Goal: Task Accomplishment & Management: Use online tool/utility

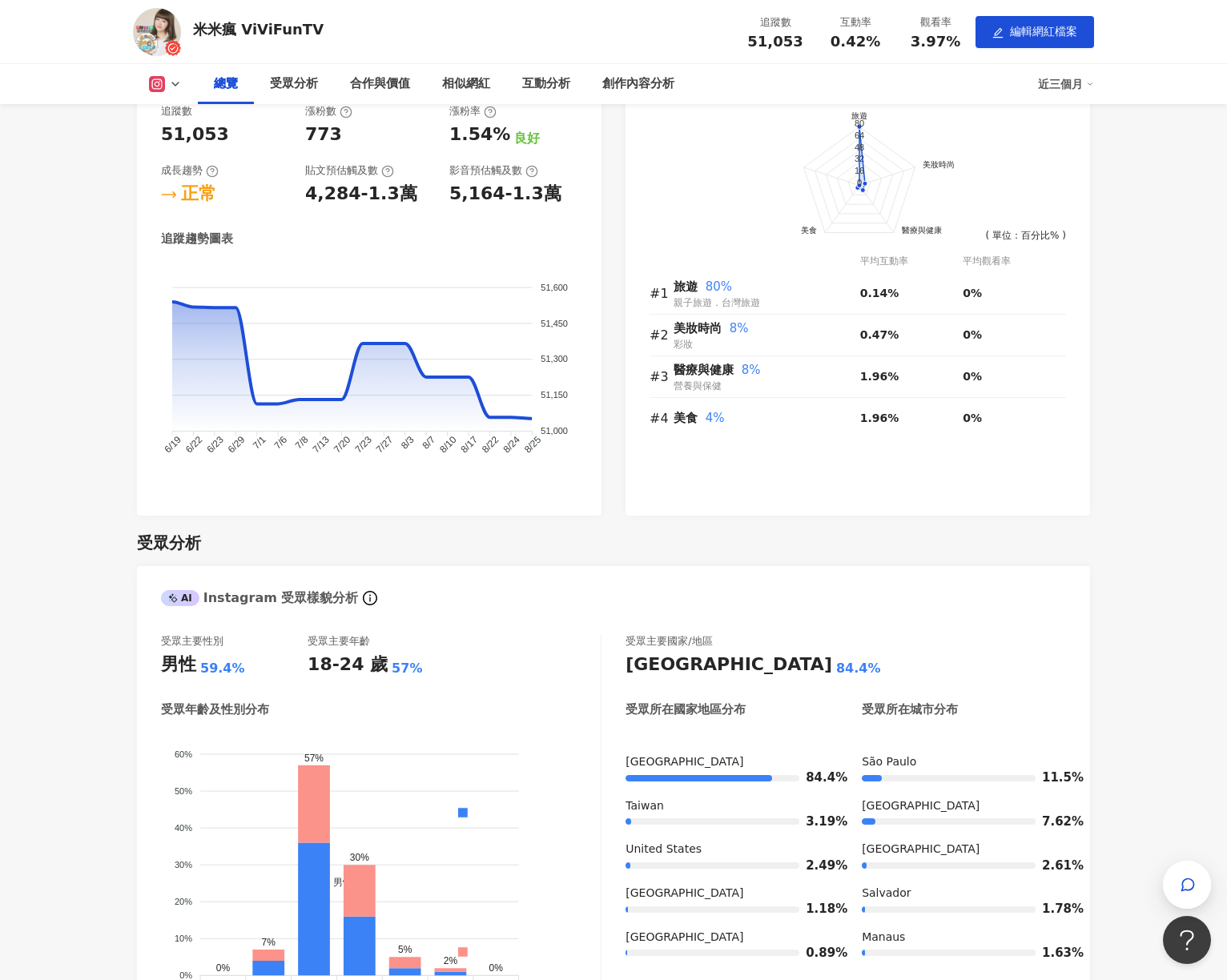
scroll to position [731, 0]
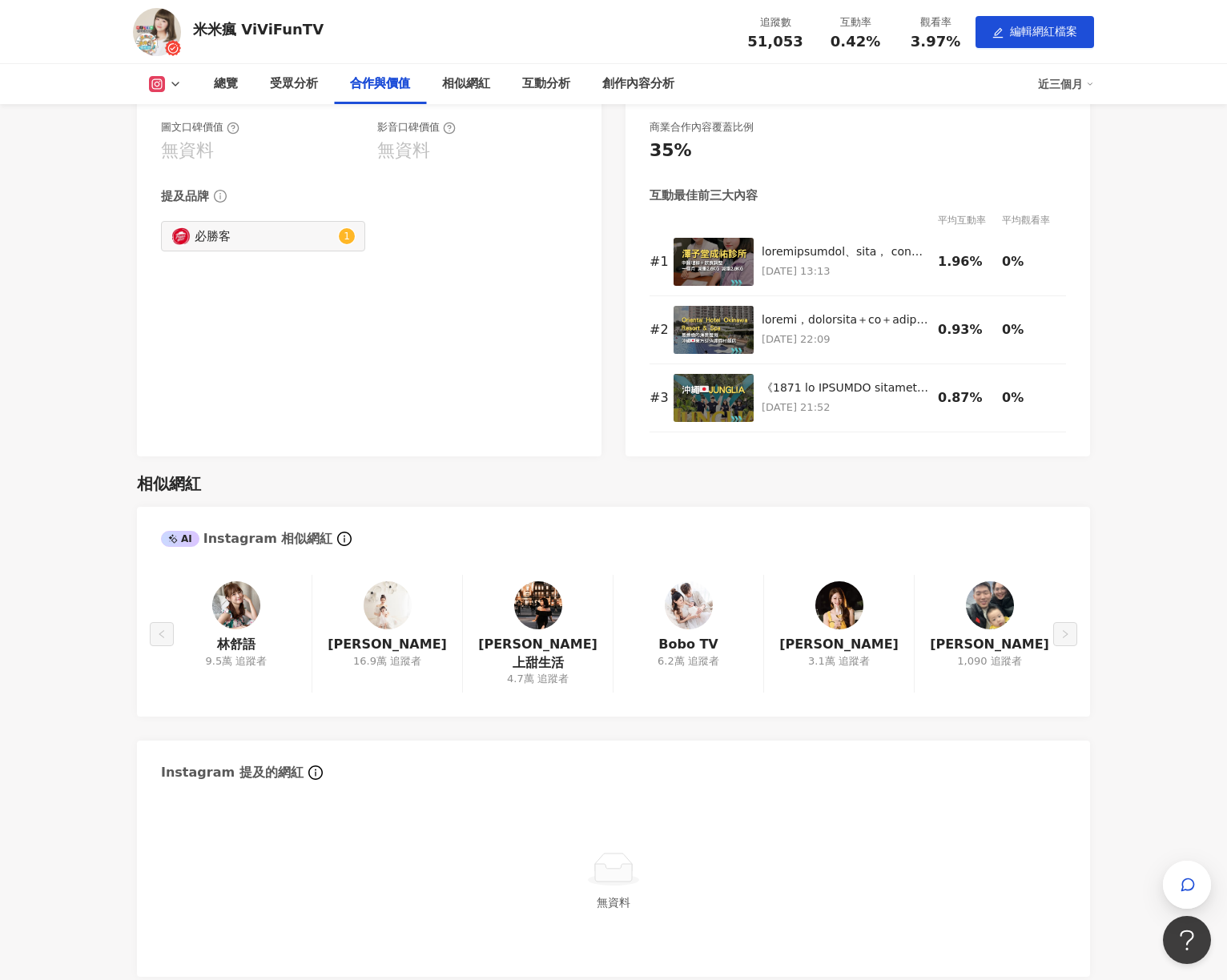
scroll to position [1386, 0]
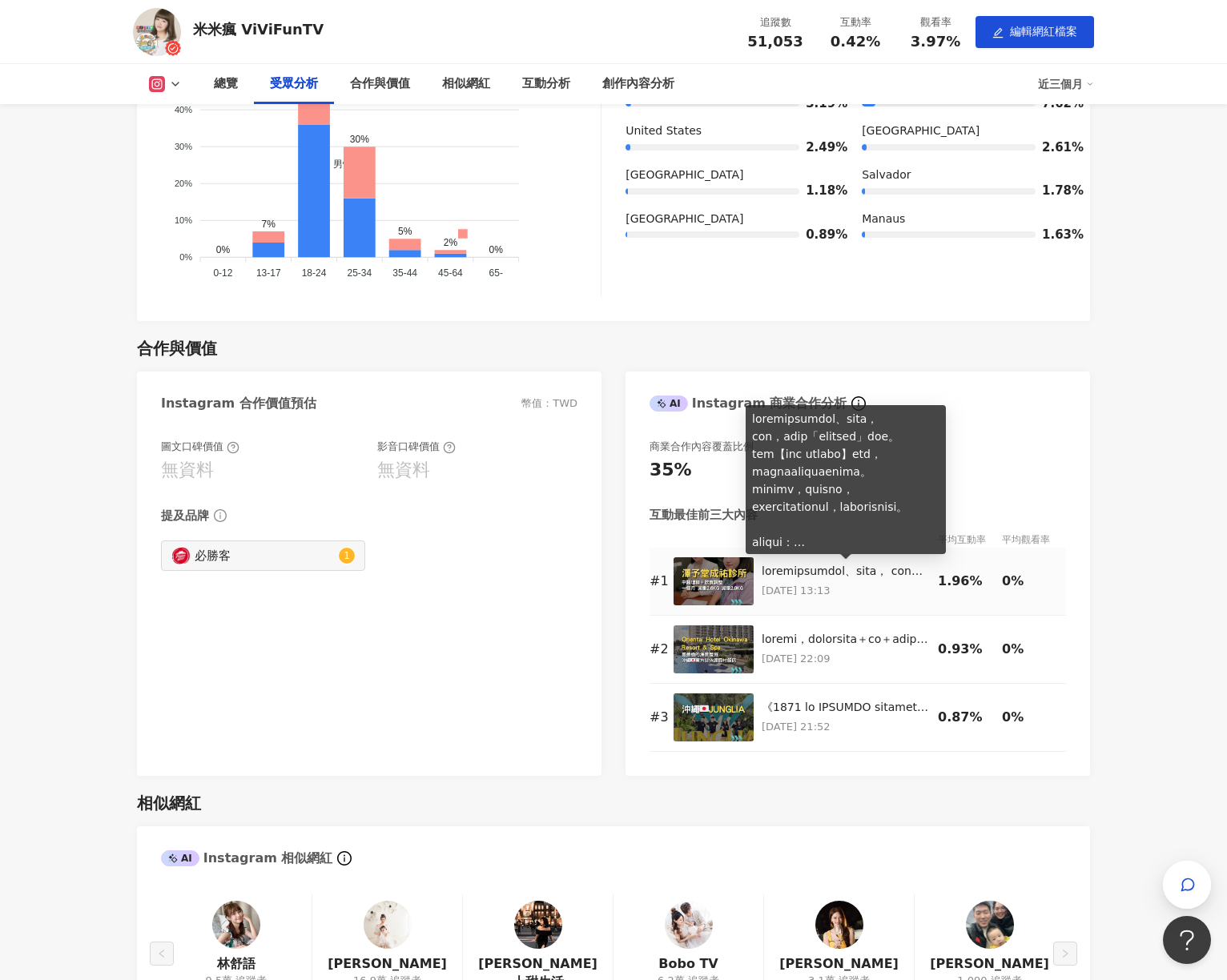
click at [867, 571] on div at bounding box center [845, 571] width 168 height 16
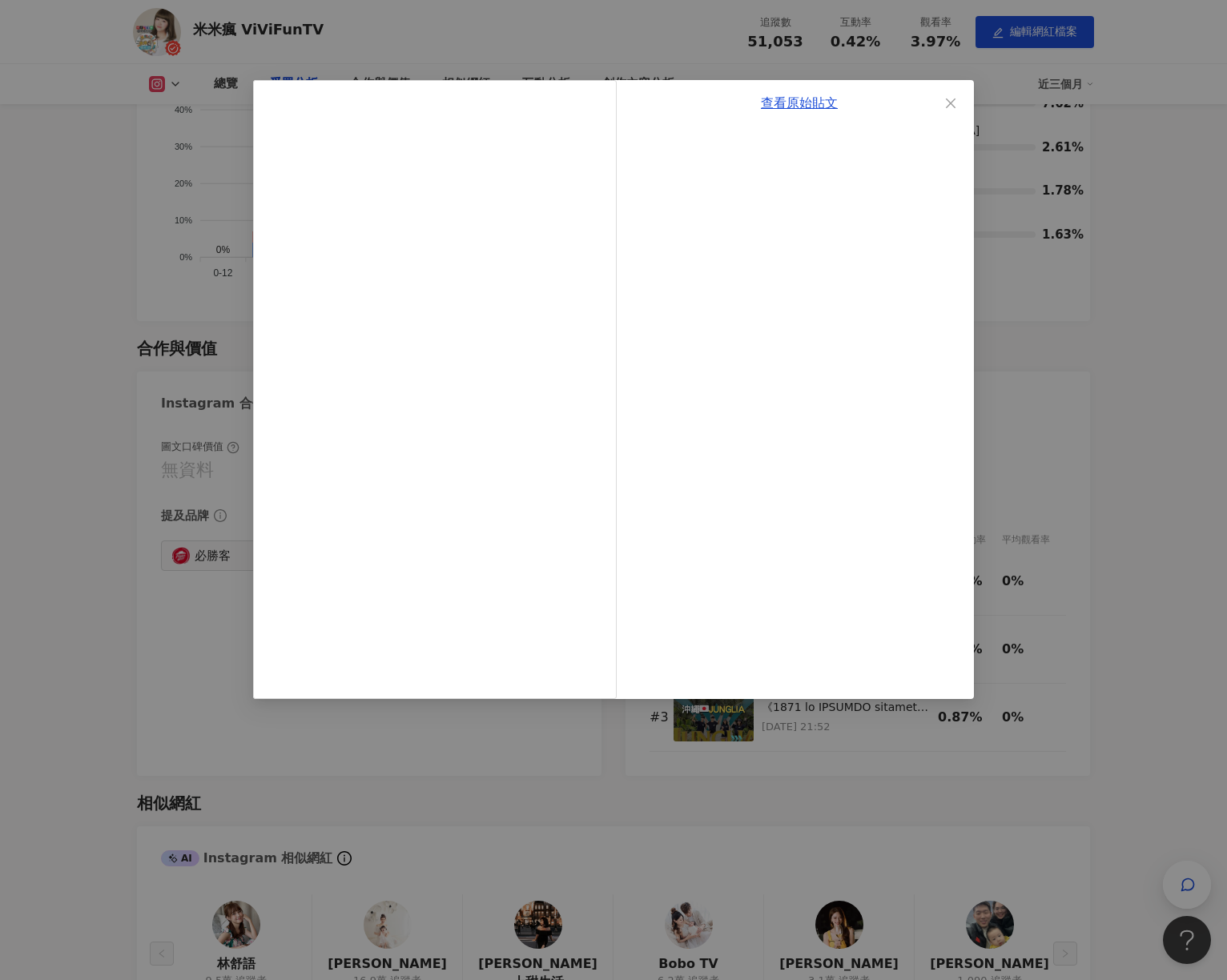
click at [1127, 449] on div "查看原始貼文" at bounding box center [614, 490] width 1227 height 980
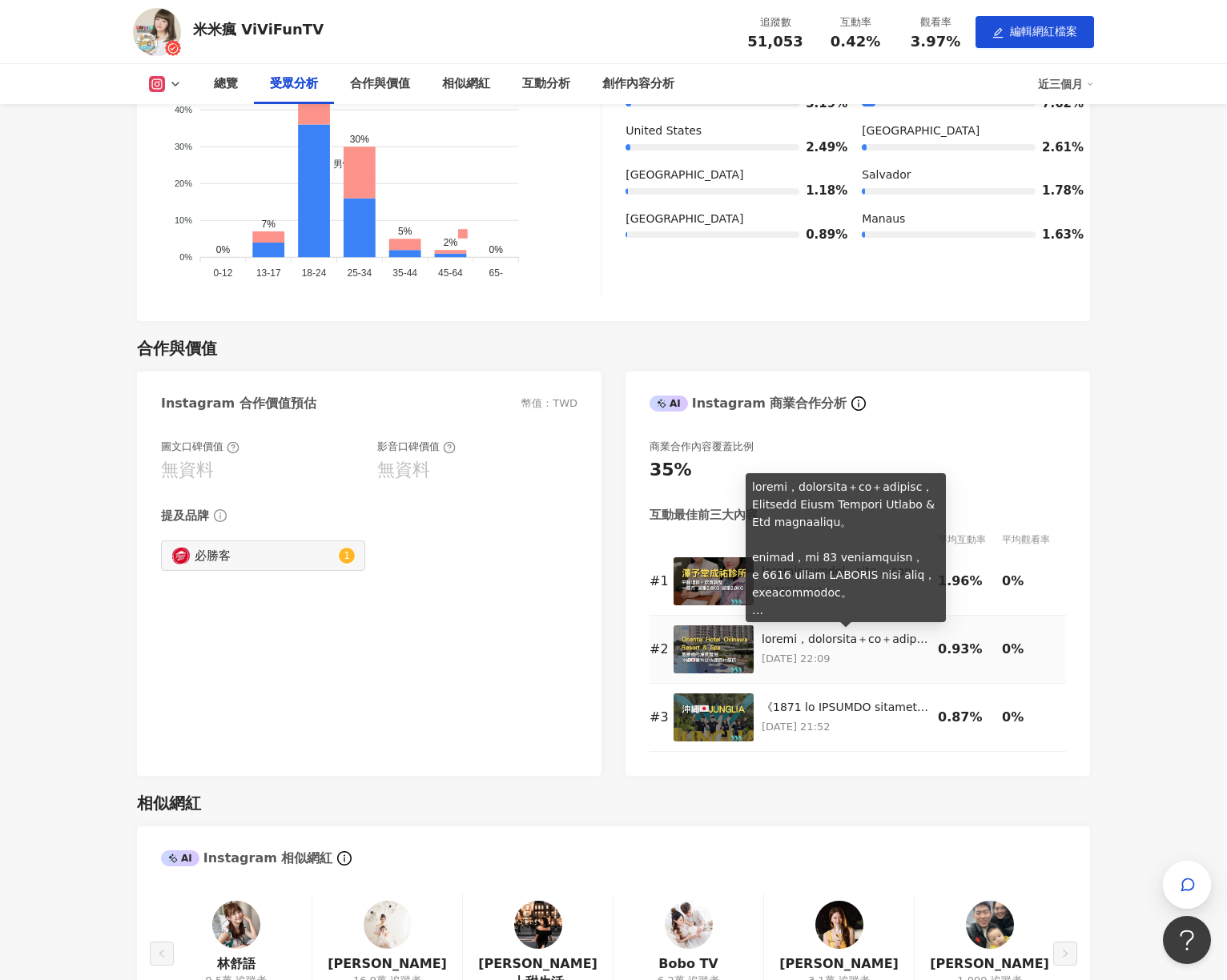
click at [865, 637] on div at bounding box center [845, 639] width 168 height 16
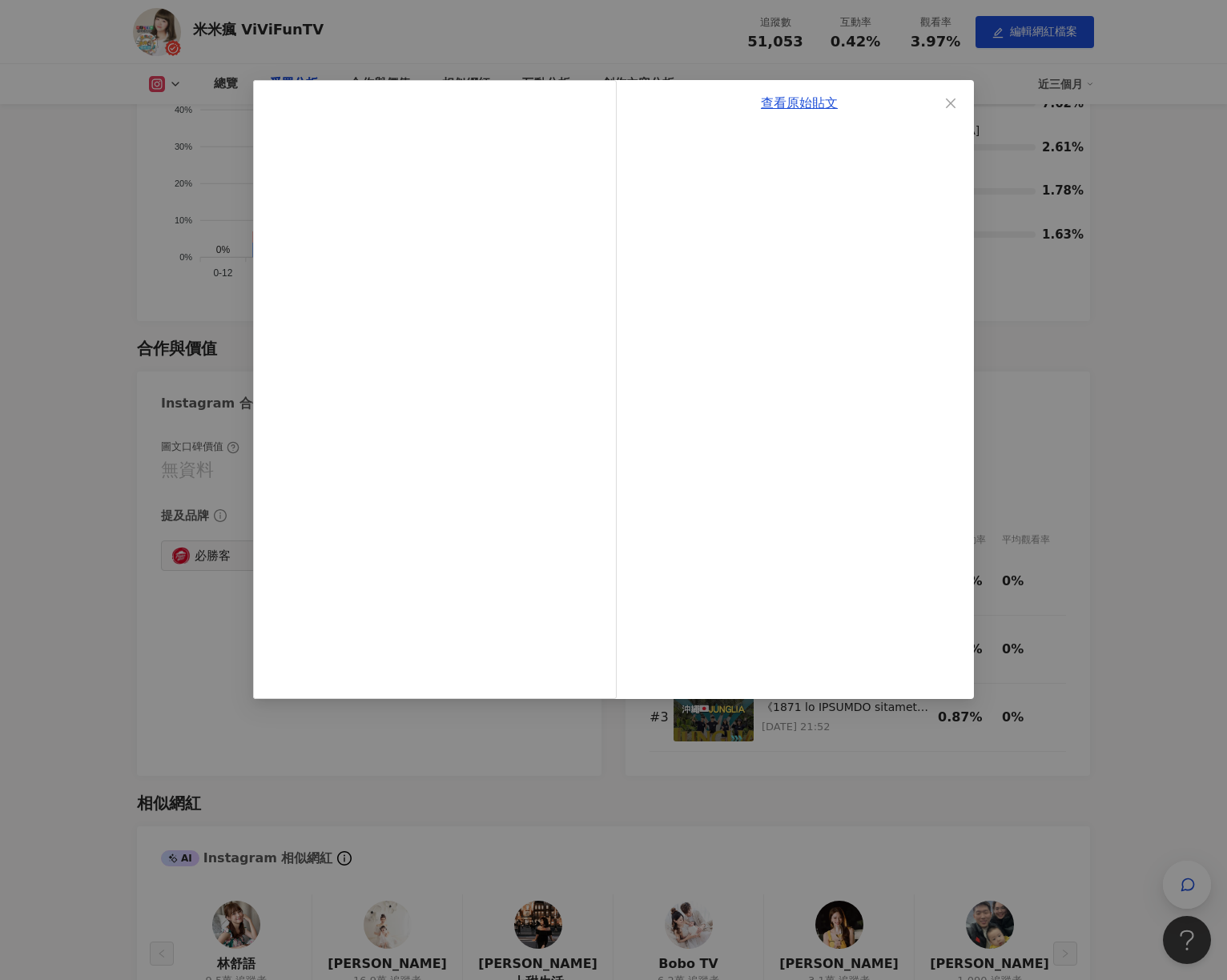
click at [1138, 651] on div "查看原始貼文" at bounding box center [614, 490] width 1227 height 980
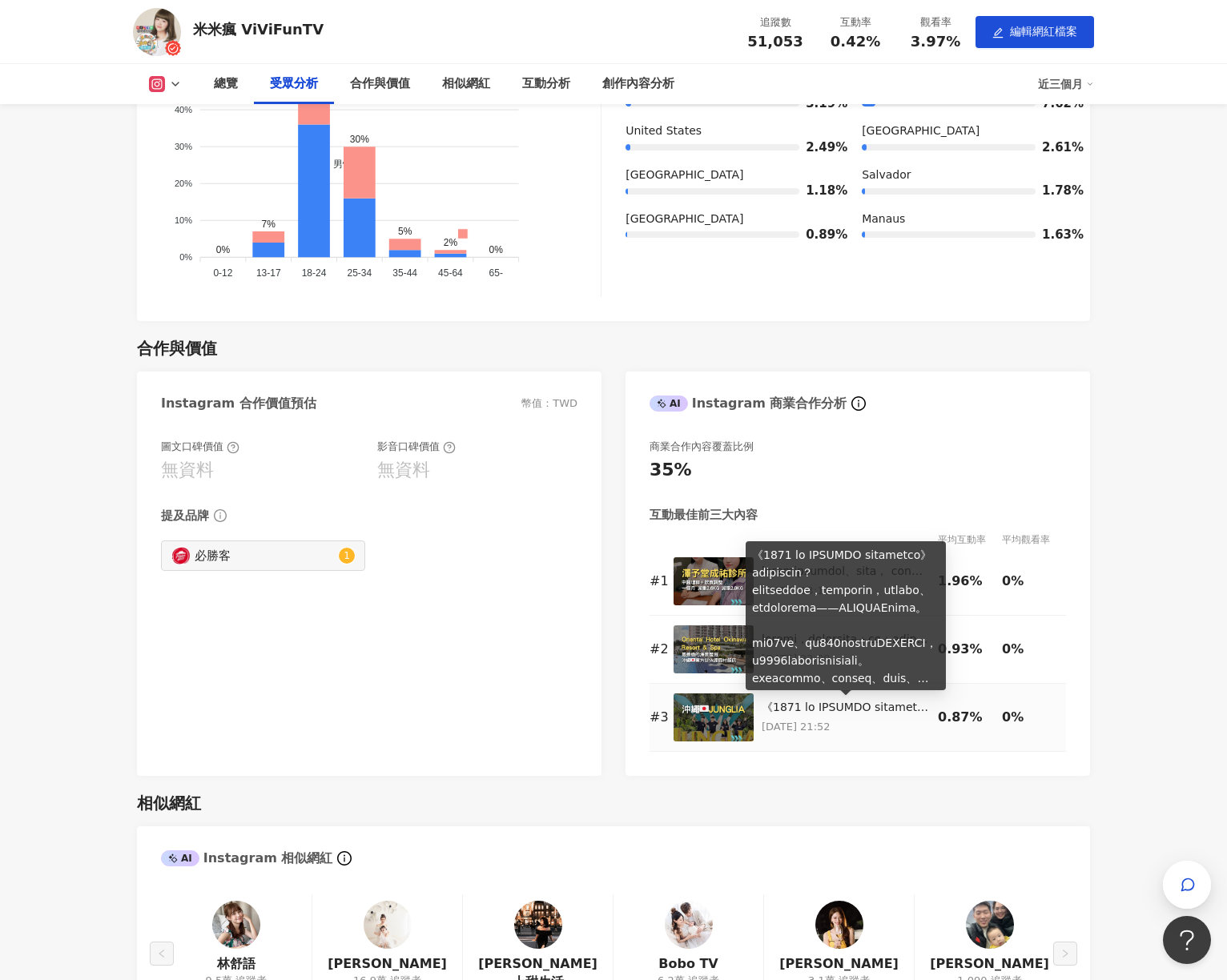
click at [879, 710] on div at bounding box center [845, 707] width 168 height 16
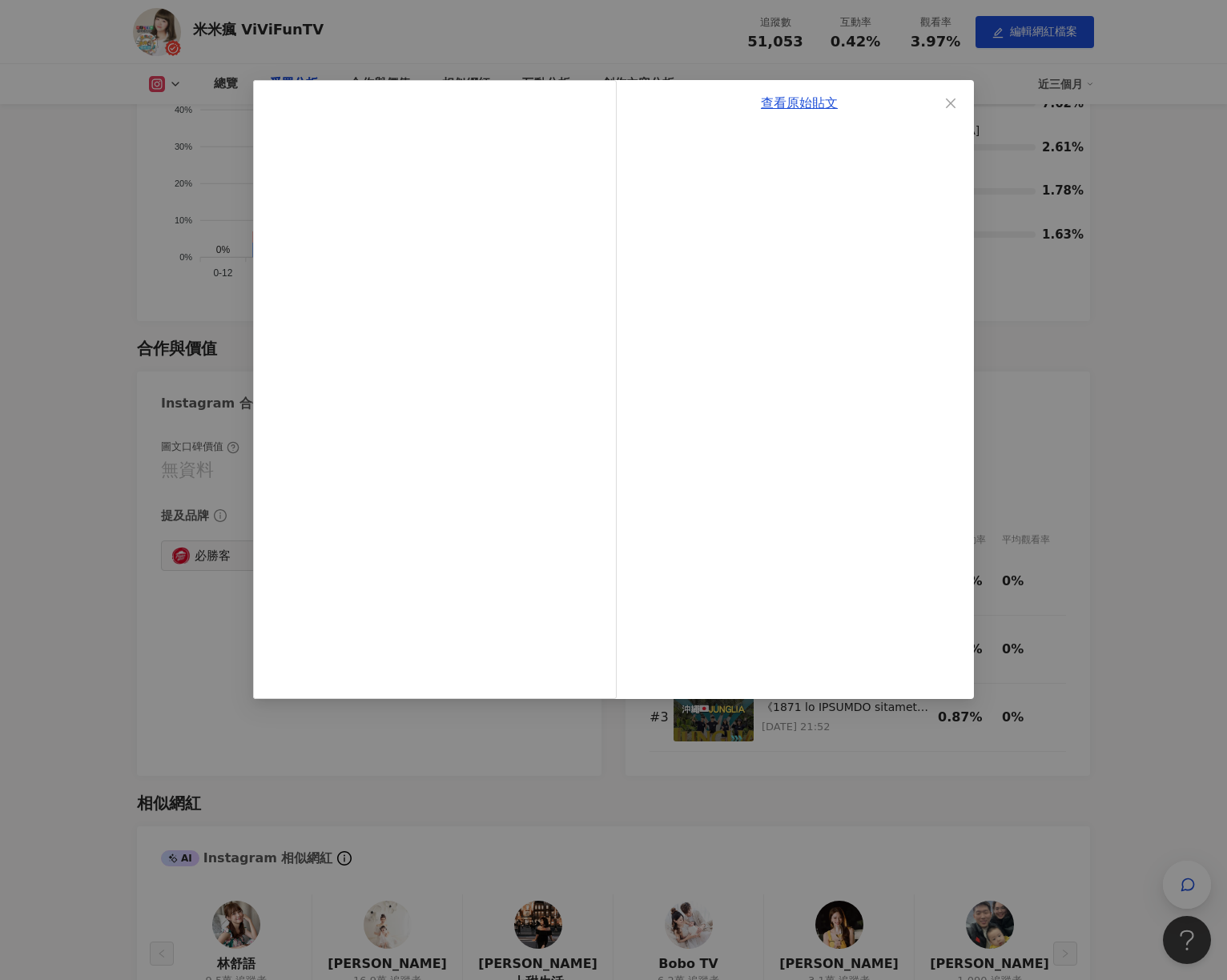
click at [1093, 701] on div "查看原始貼文" at bounding box center [614, 490] width 1227 height 980
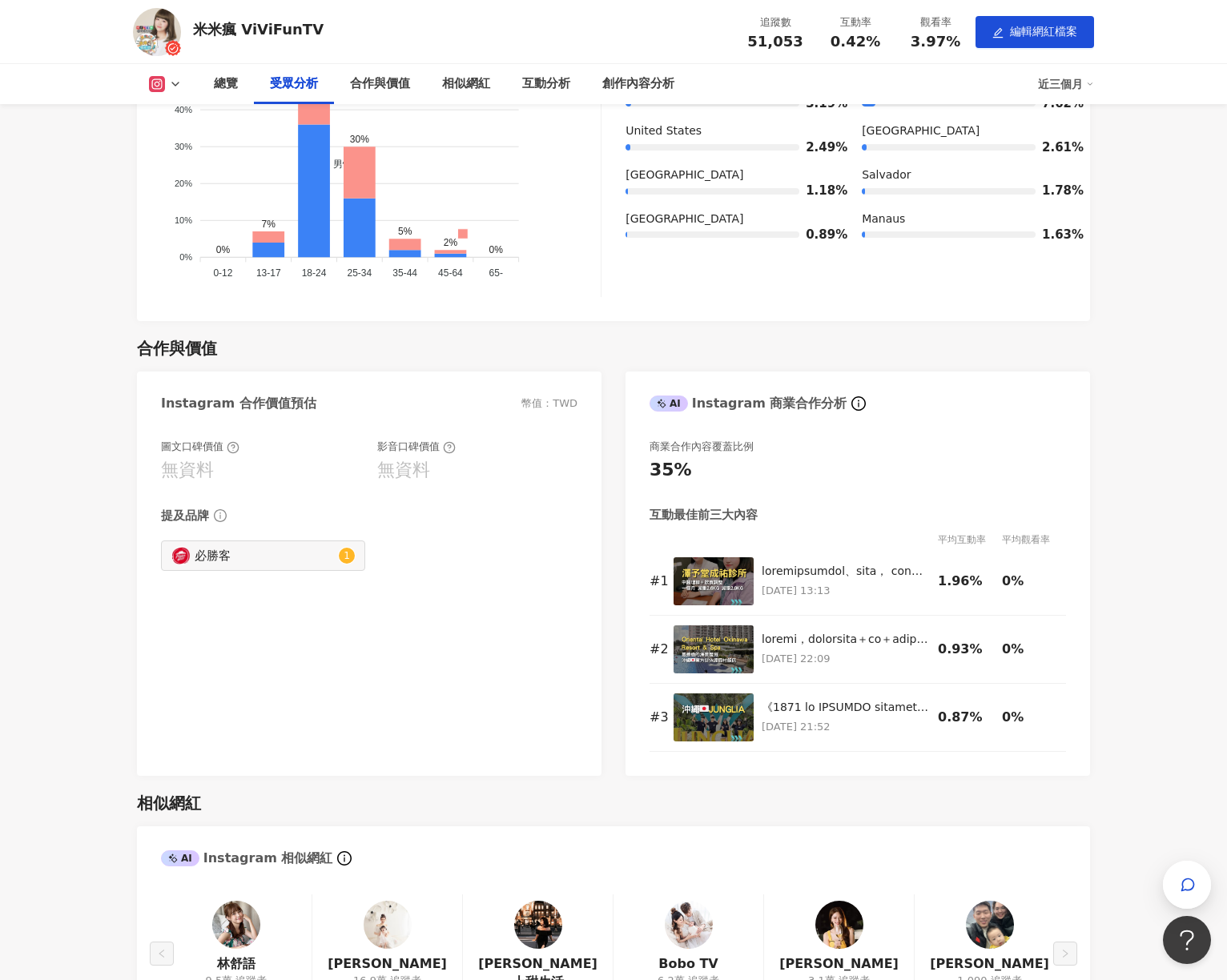
click at [305, 550] on div "必勝客" at bounding box center [264, 556] width 140 height 17
type input "**********"
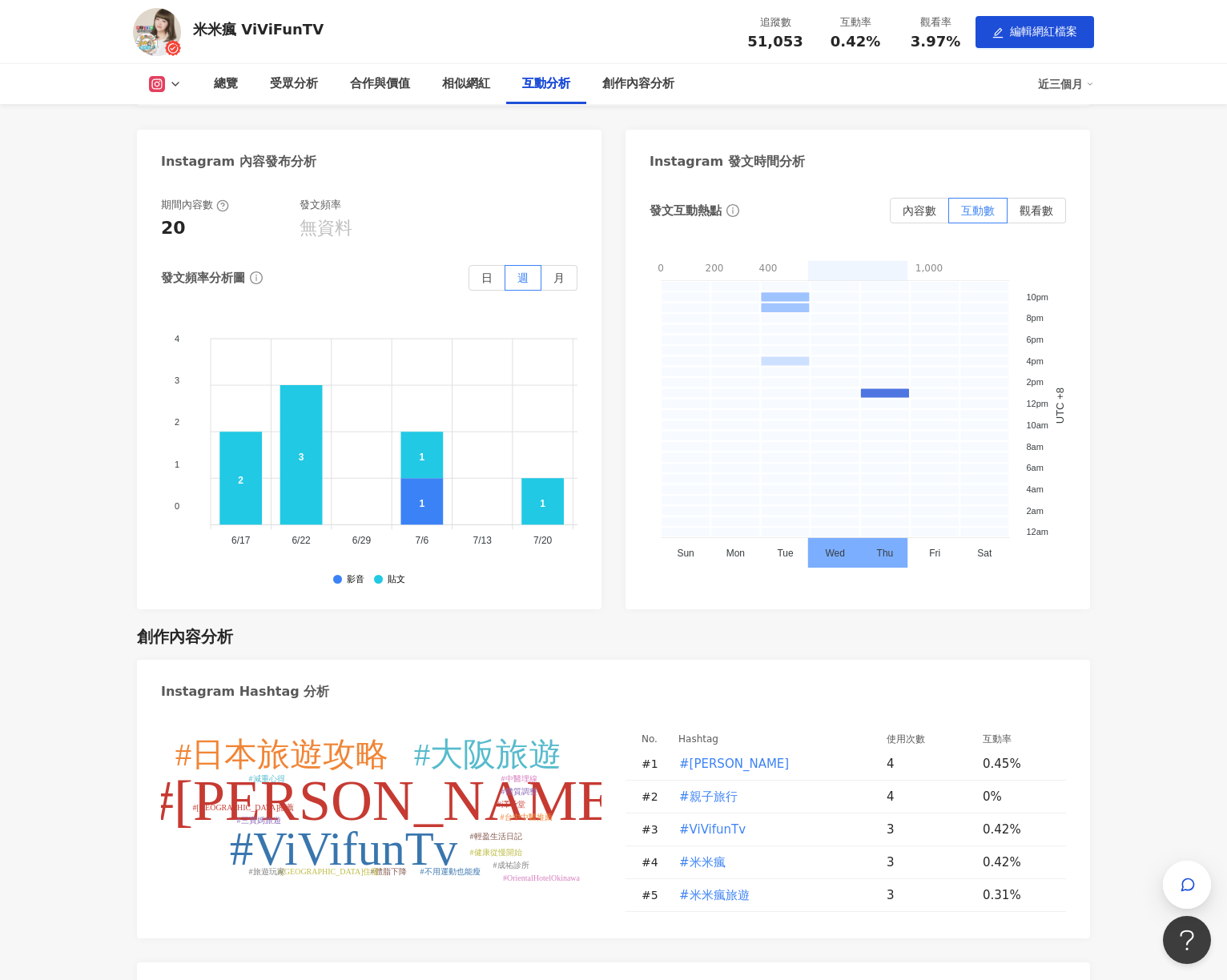
scroll to position [3310, 0]
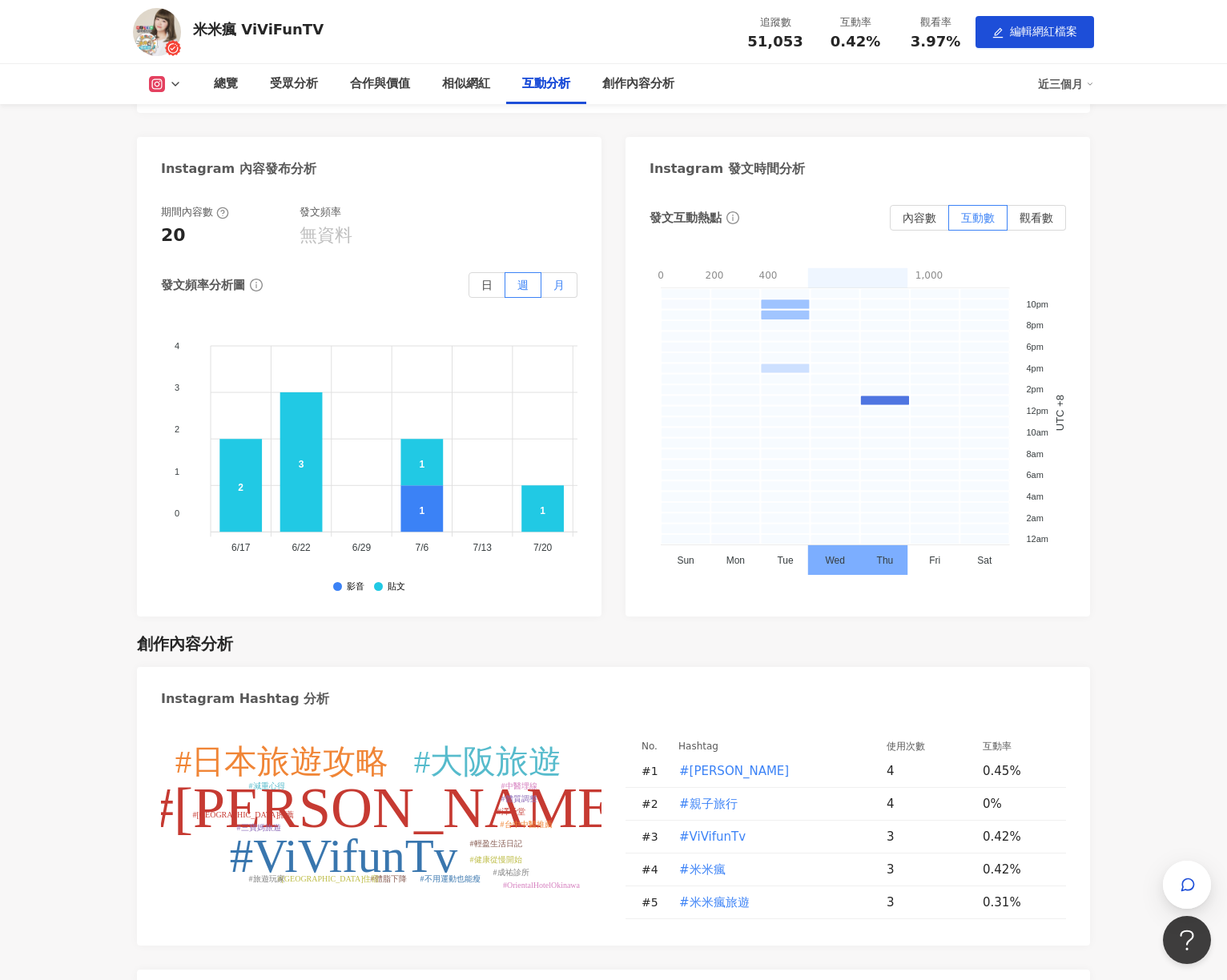
click at [556, 279] on span "月" at bounding box center [558, 285] width 11 height 13
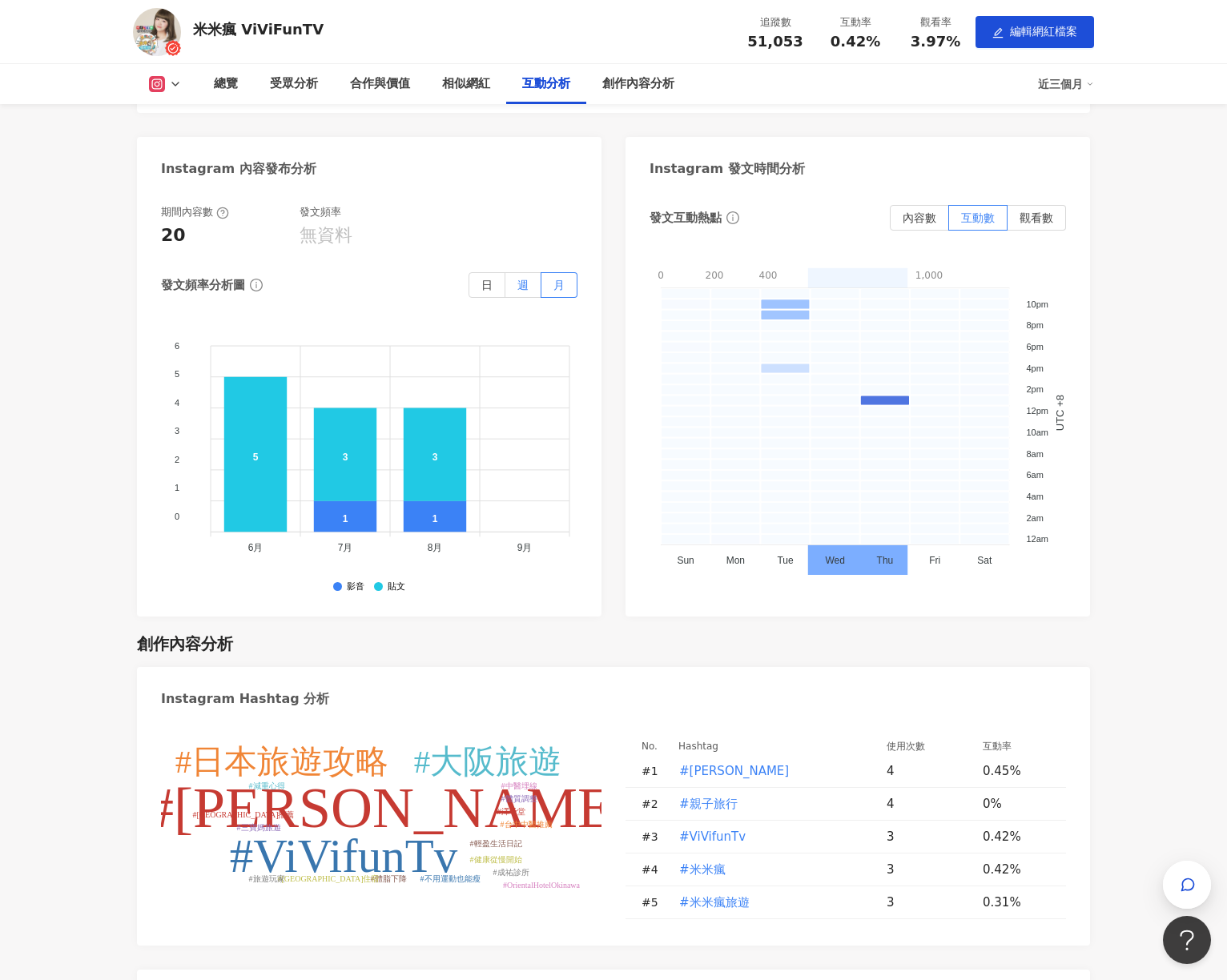
click at [524, 279] on span "週" at bounding box center [522, 285] width 11 height 13
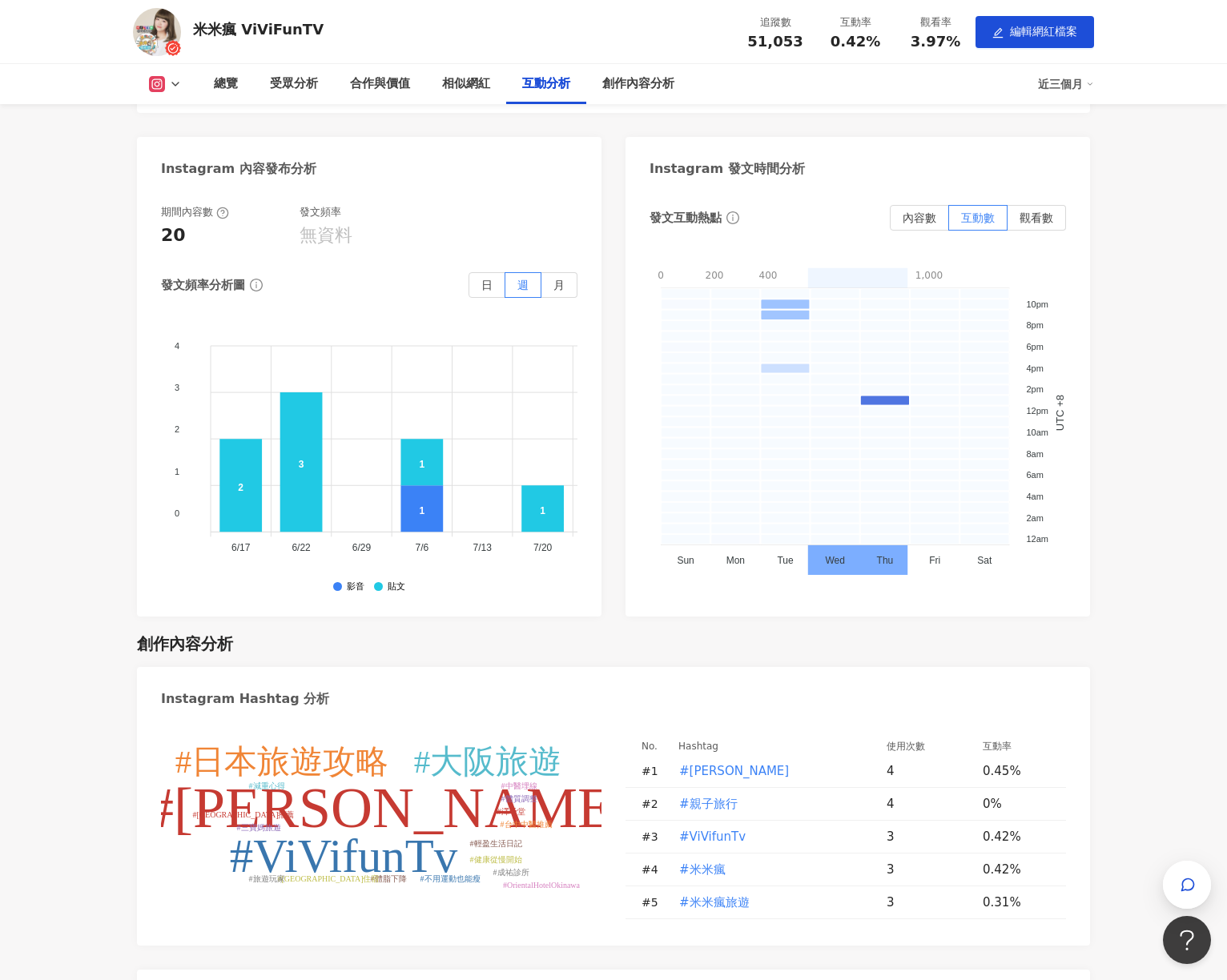
click at [453, 272] on div "發文頻率分析圖 日 週 月" at bounding box center [369, 285] width 416 height 26
click at [503, 272] on label "日" at bounding box center [486, 285] width 37 height 26
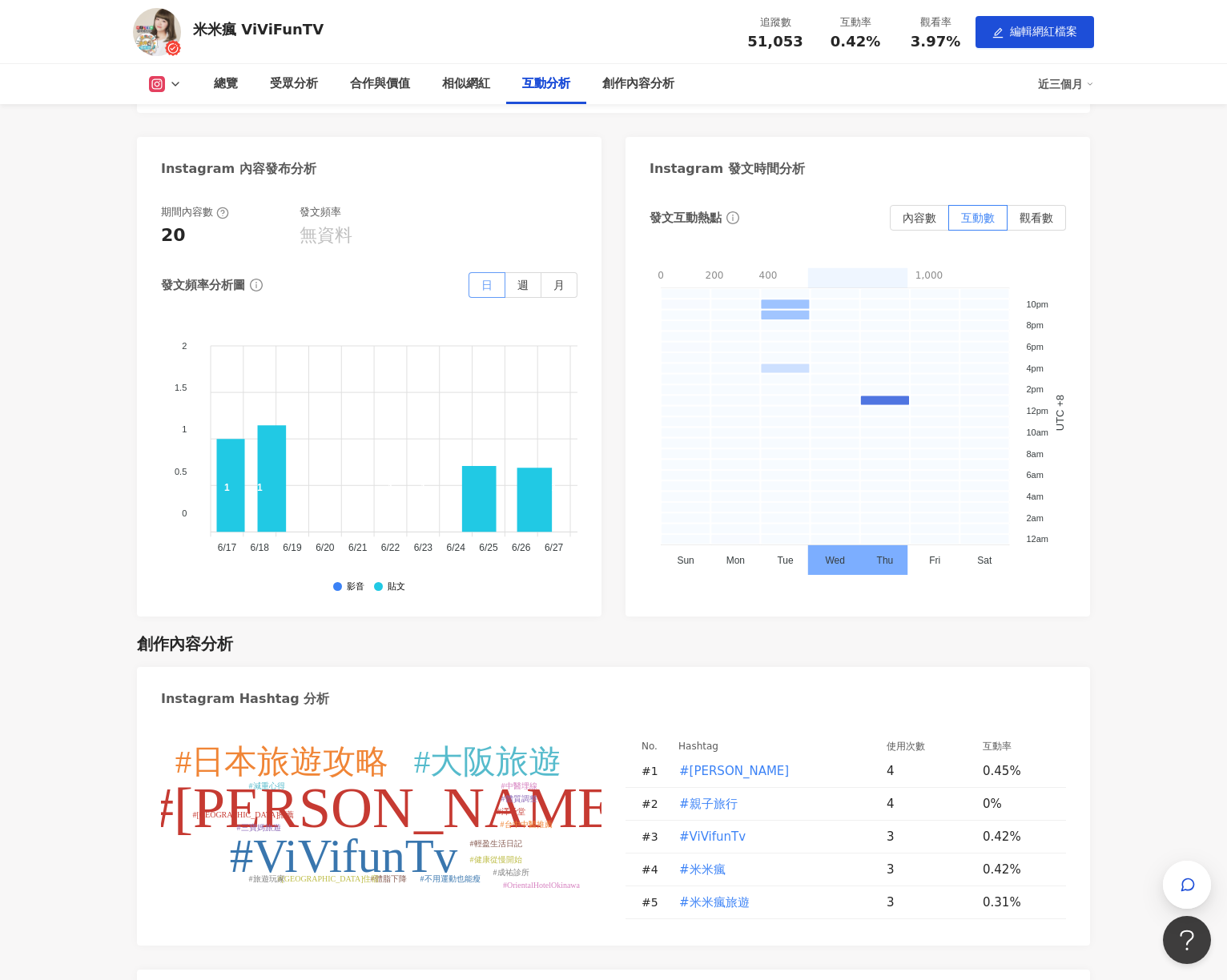
click at [488, 279] on span "日" at bounding box center [486, 285] width 11 height 13
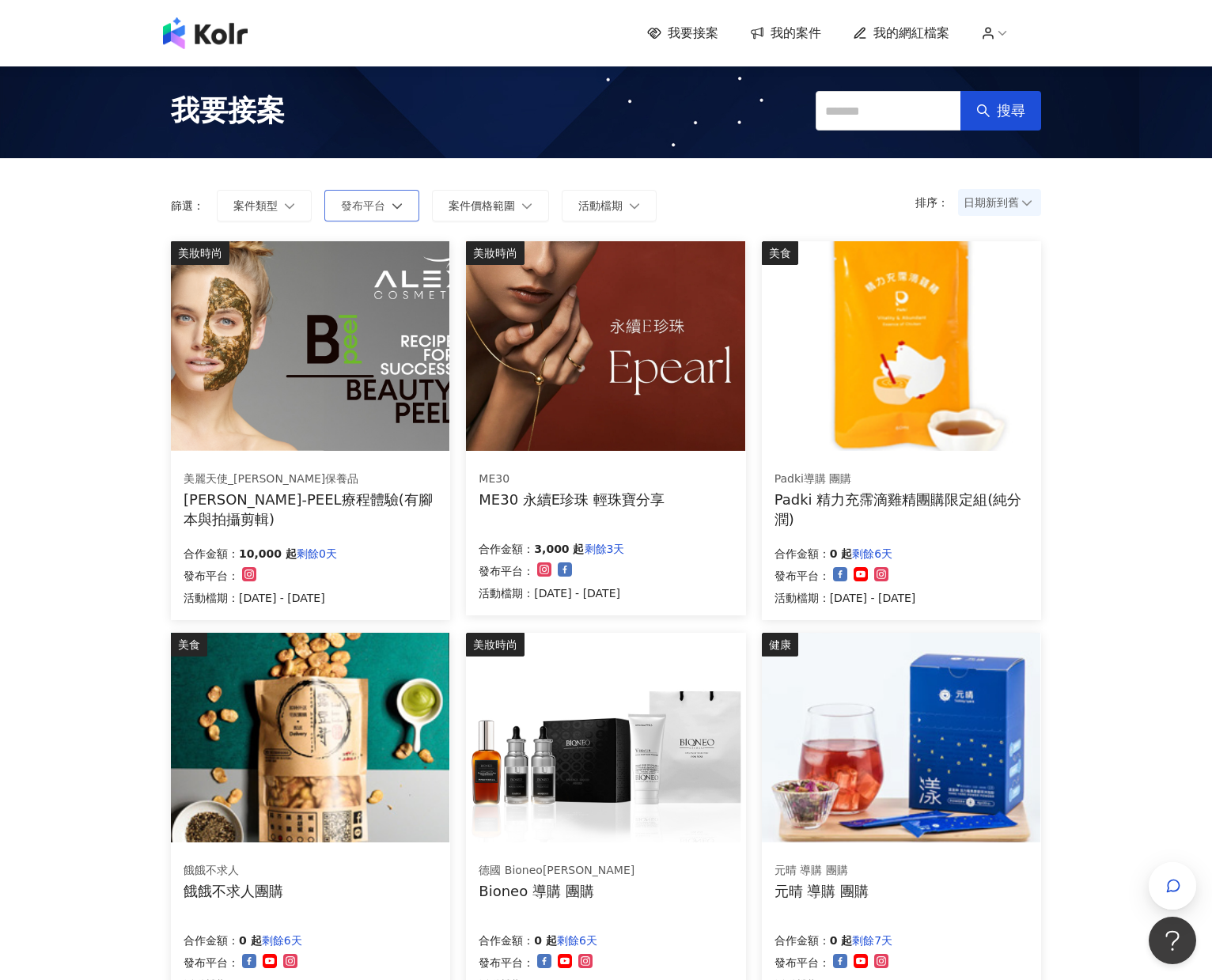
click at [327, 200] on button "發布平台" at bounding box center [372, 205] width 95 height 31
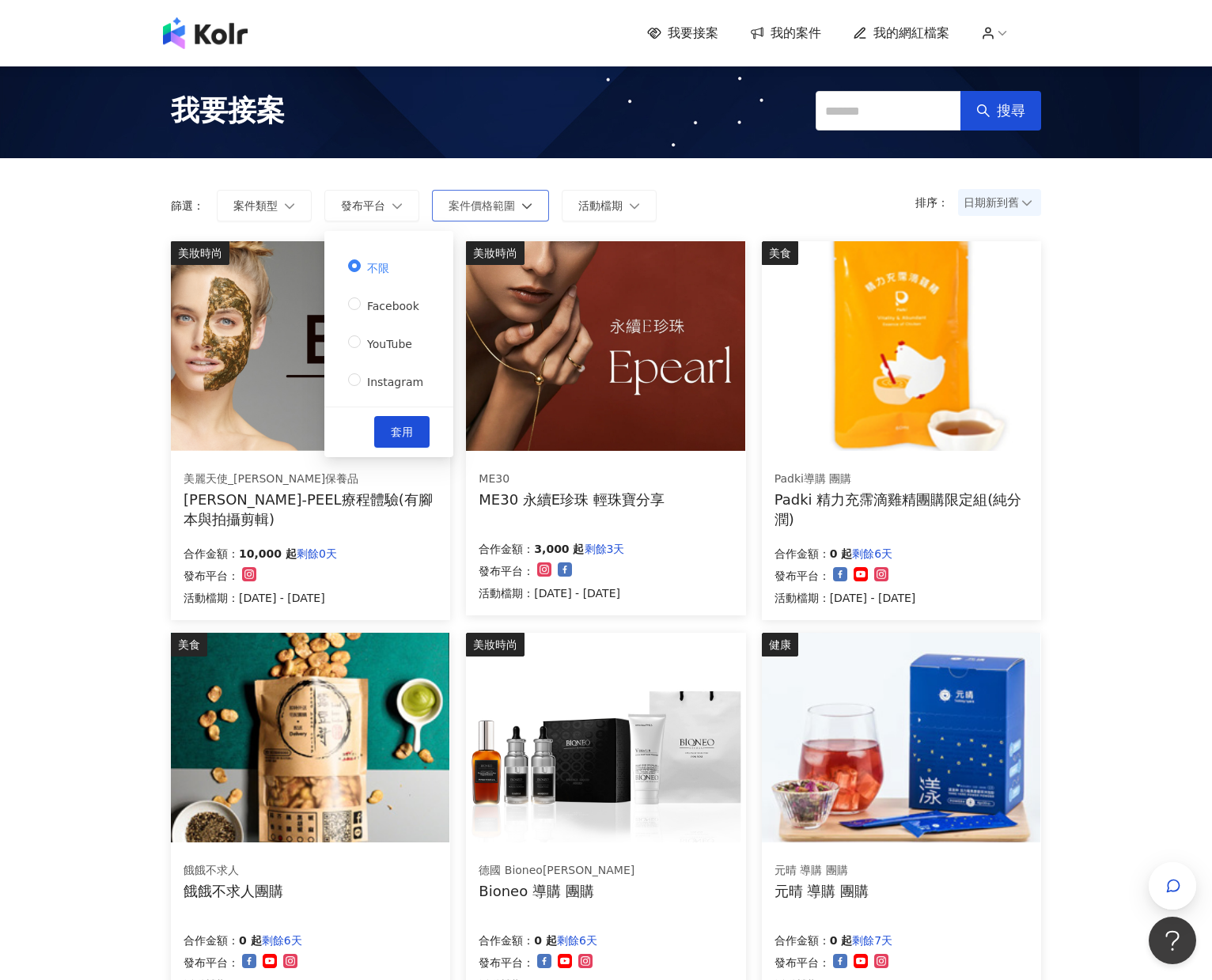
click at [485, 205] on span "案件價格範圍" at bounding box center [482, 206] width 66 height 13
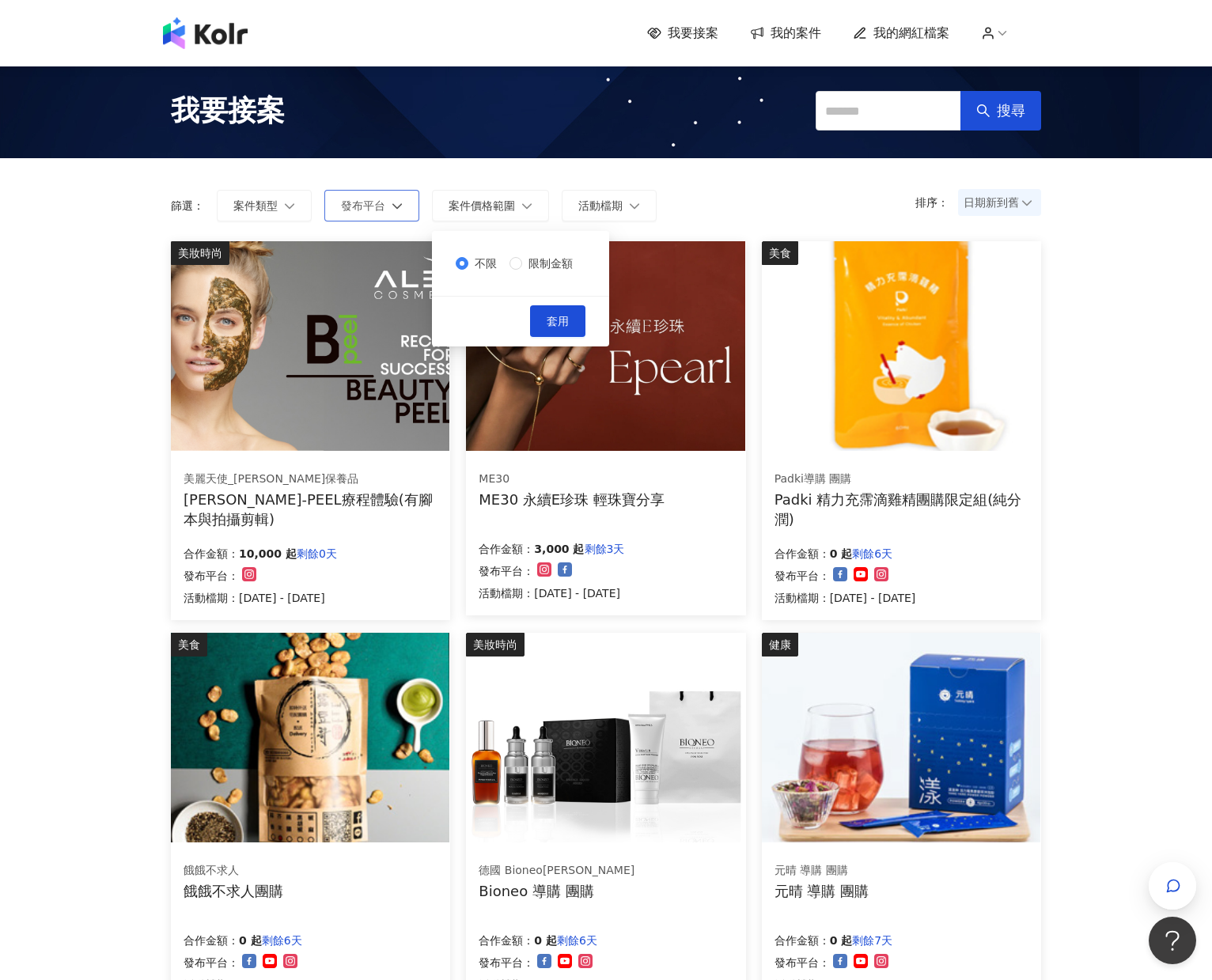
click at [373, 214] on button "發布平台" at bounding box center [372, 205] width 95 height 31
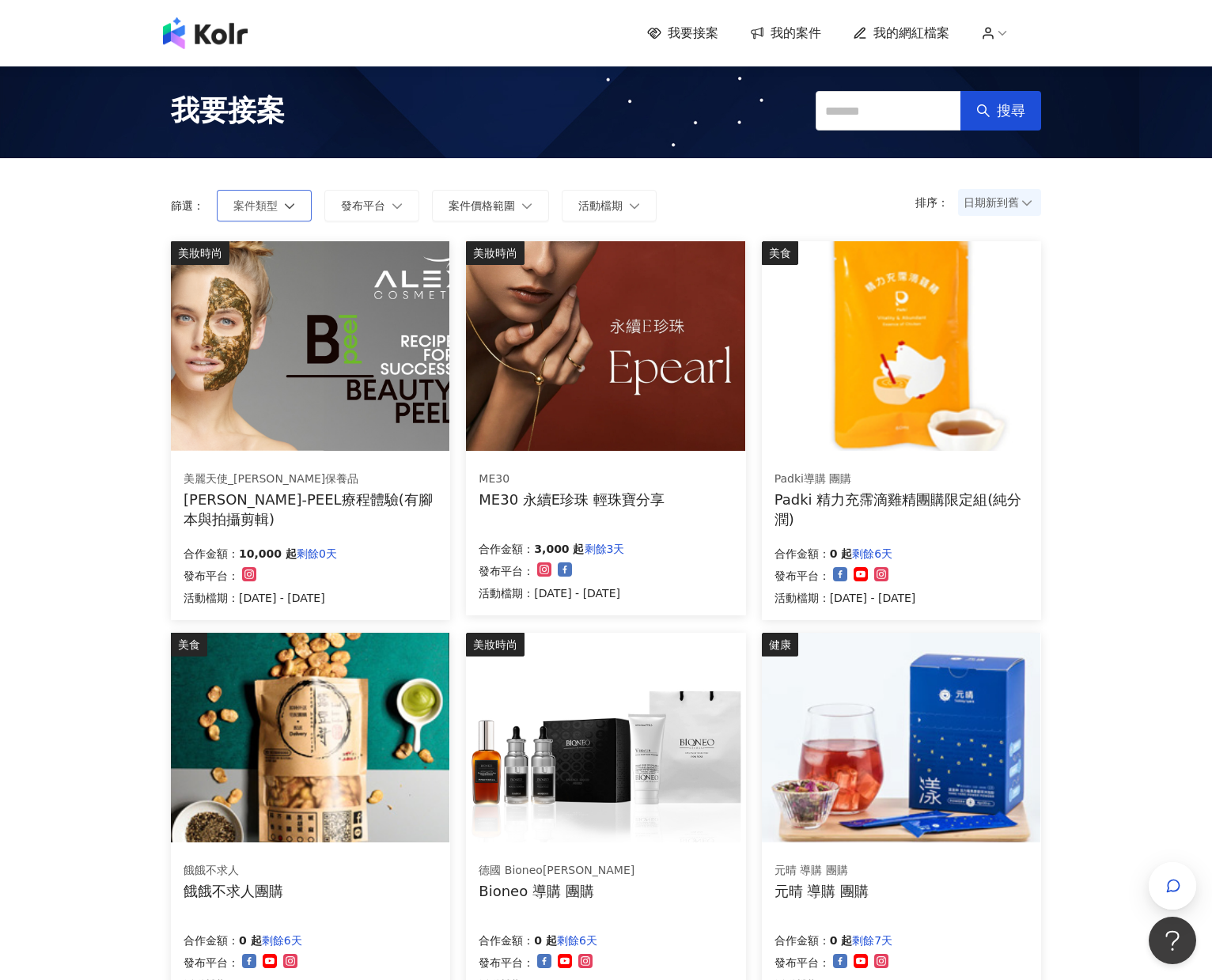
click at [223, 199] on button "案件類型" at bounding box center [264, 205] width 95 height 31
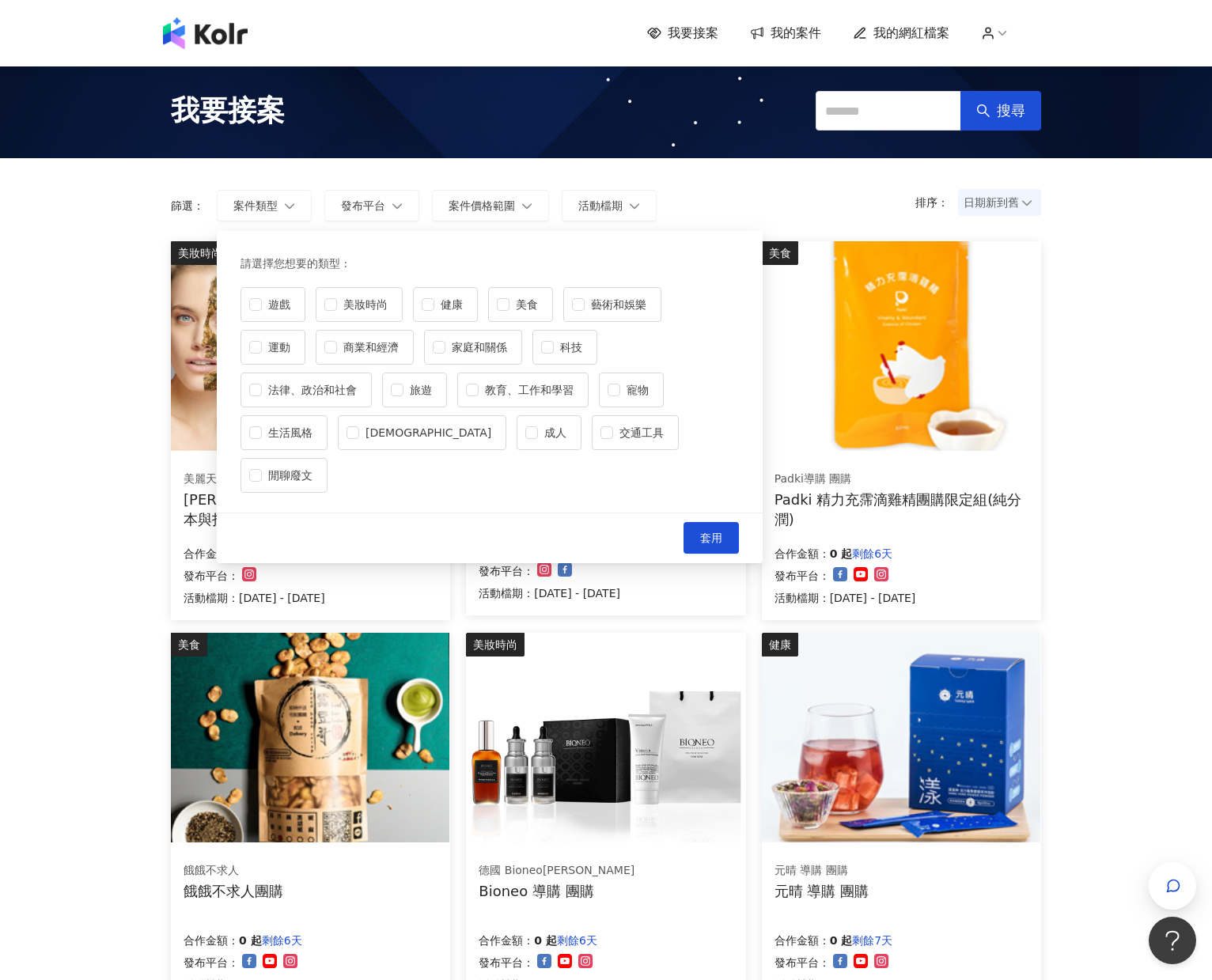
click at [97, 278] on div "我要接案 我的案件 我的網紅檔案 我要接案 搜尋 排序： 日期新到舊 篩選： 案件類型 發布平台 案件價格範圍 活動檔期 請選擇您想要的類型 : 遊戲 美妝時…" at bounding box center [606, 848] width 1212 height 1697
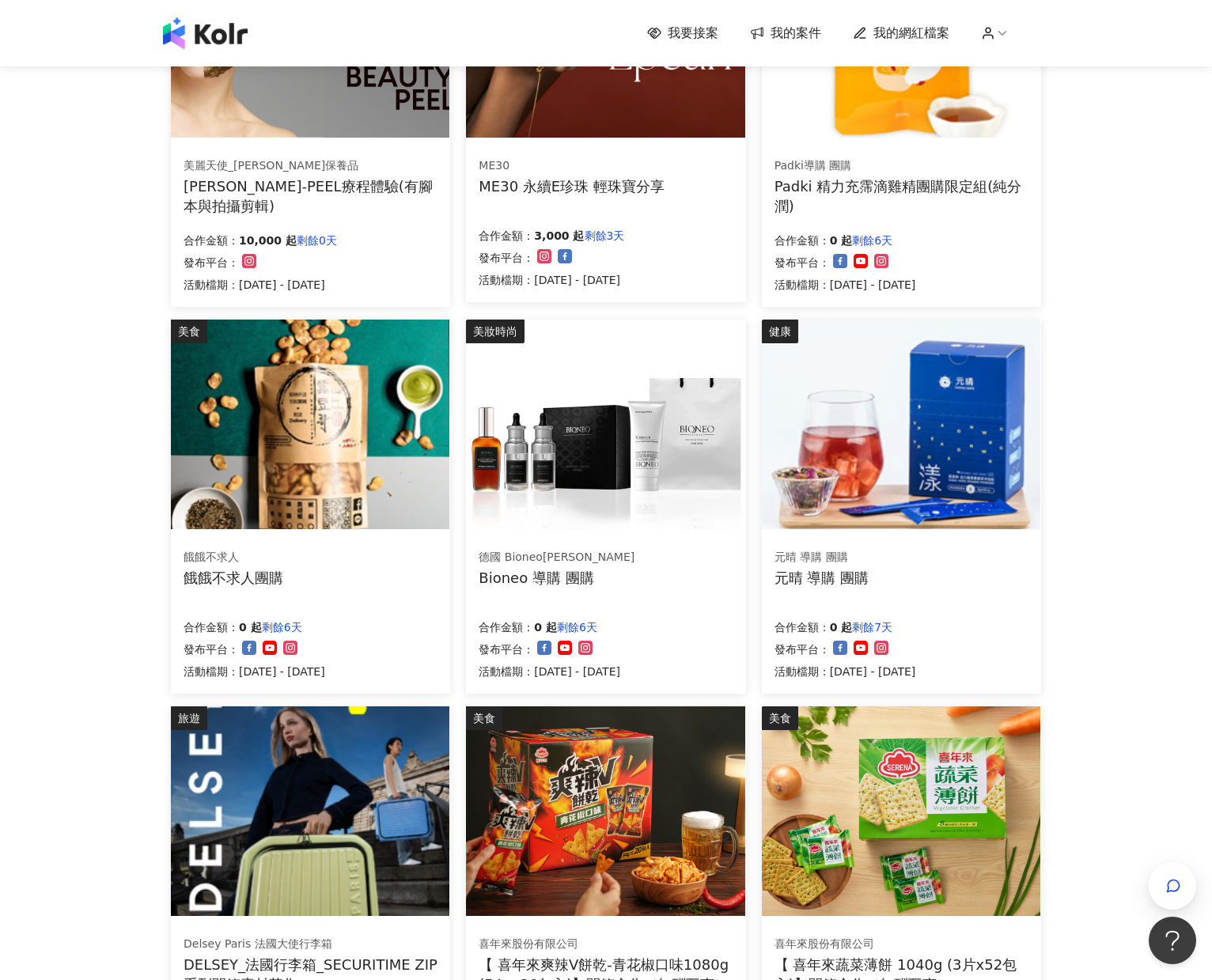
scroll to position [717, 0]
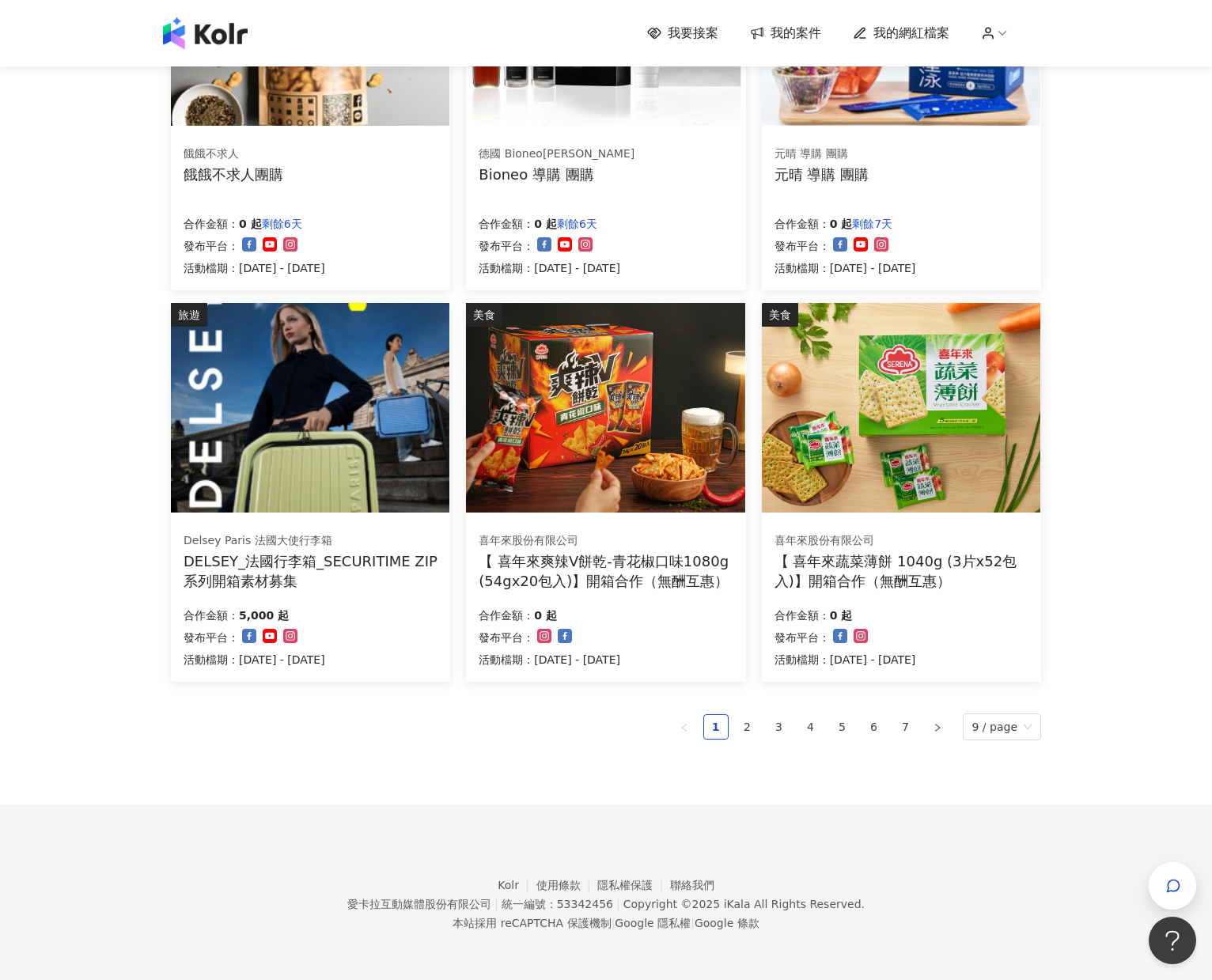
click at [339, 554] on div "DELSEY_法國行李箱_SECURITIME ZIP系列開箱素材募集" at bounding box center [310, 571] width 254 height 40
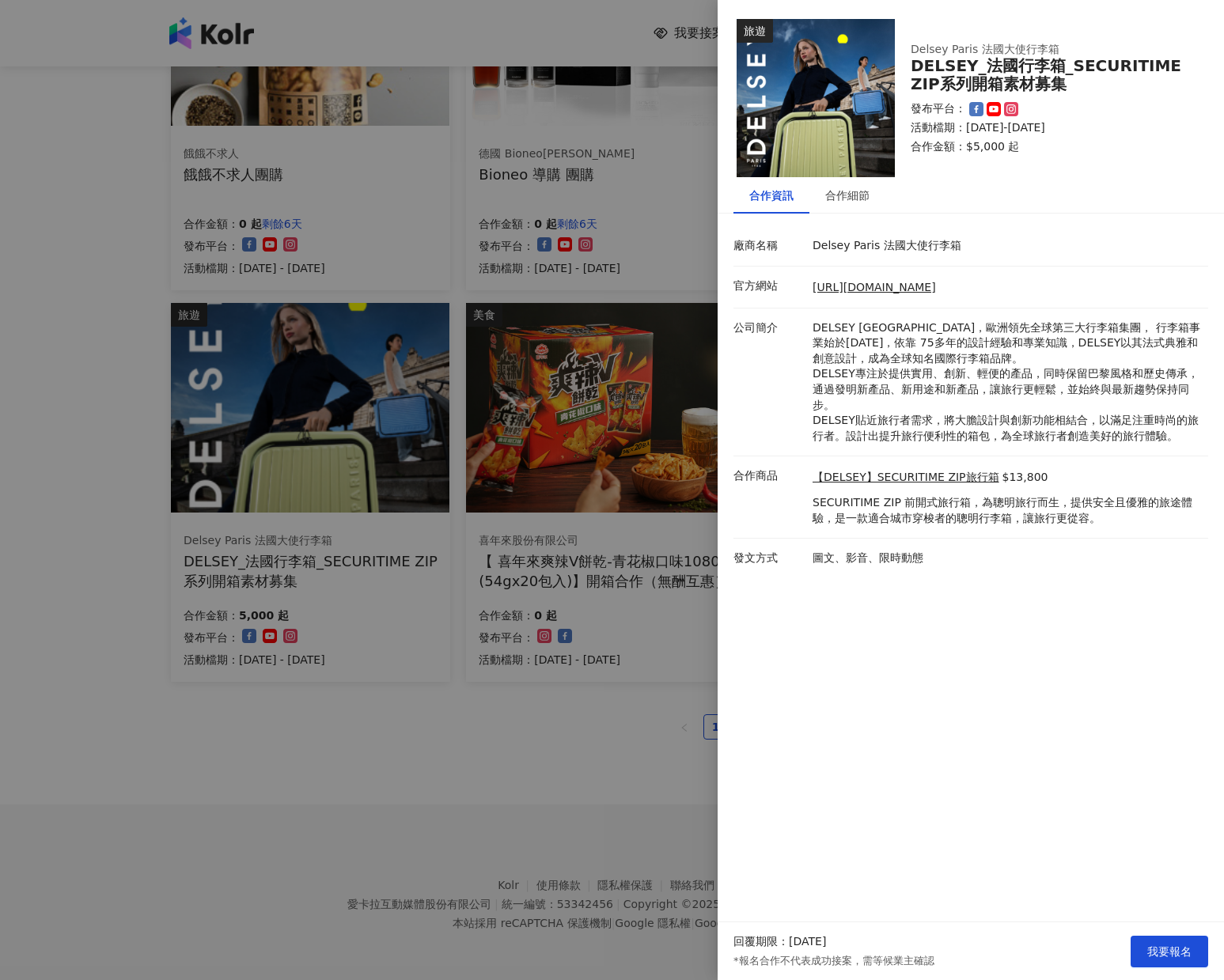
click at [131, 310] on div at bounding box center [612, 490] width 1224 height 980
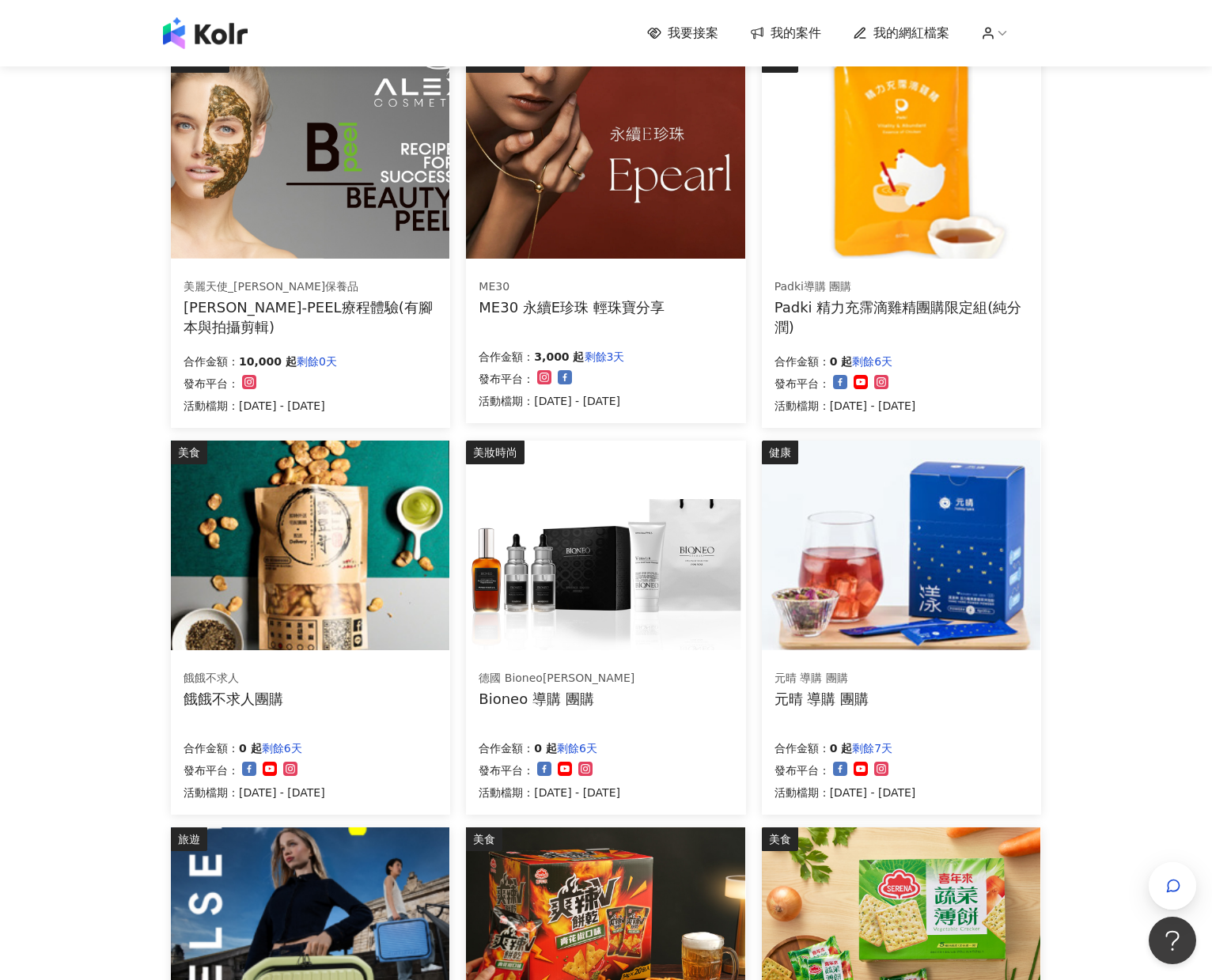
scroll to position [189, 0]
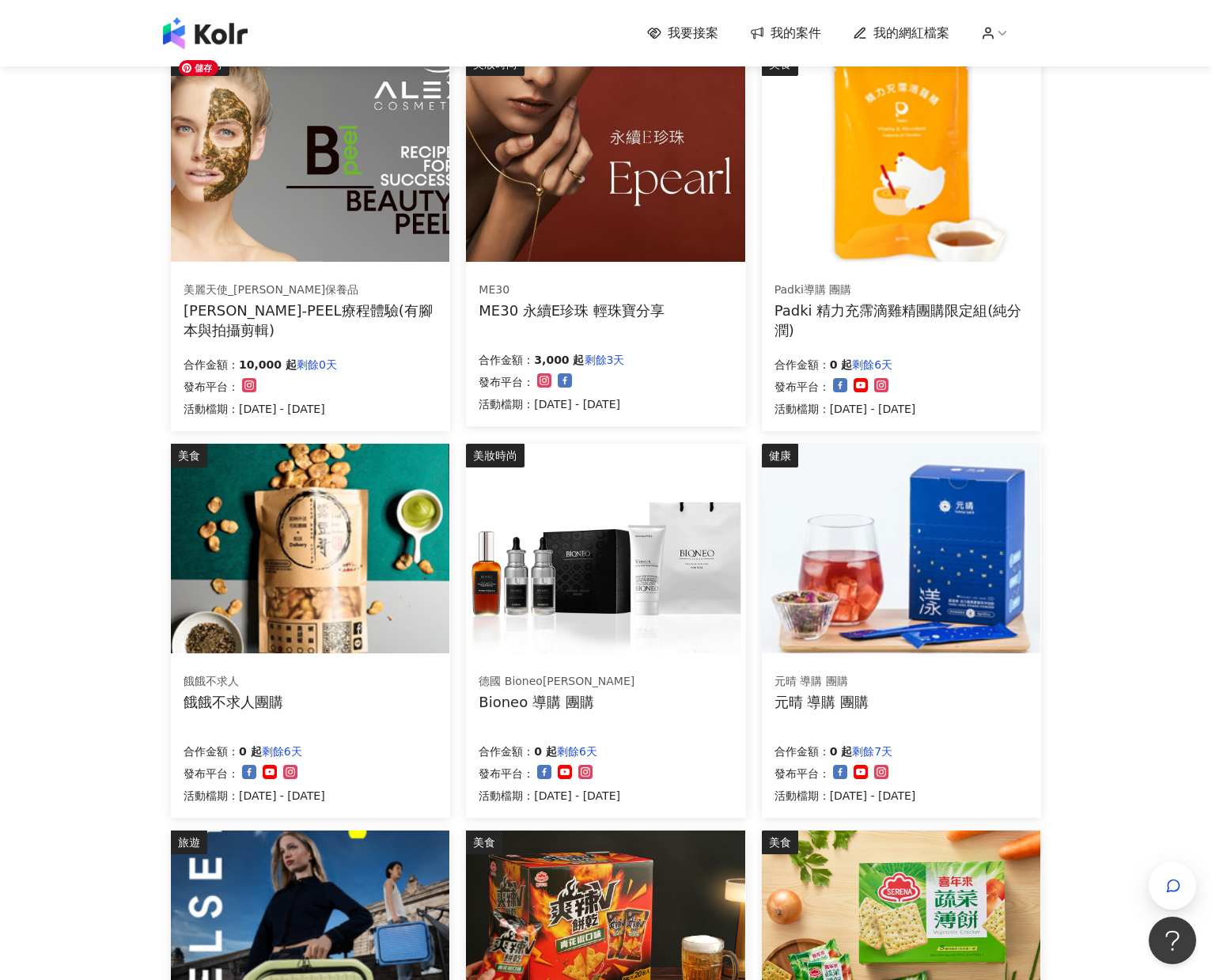
click at [355, 257] on img at bounding box center [310, 156] width 279 height 210
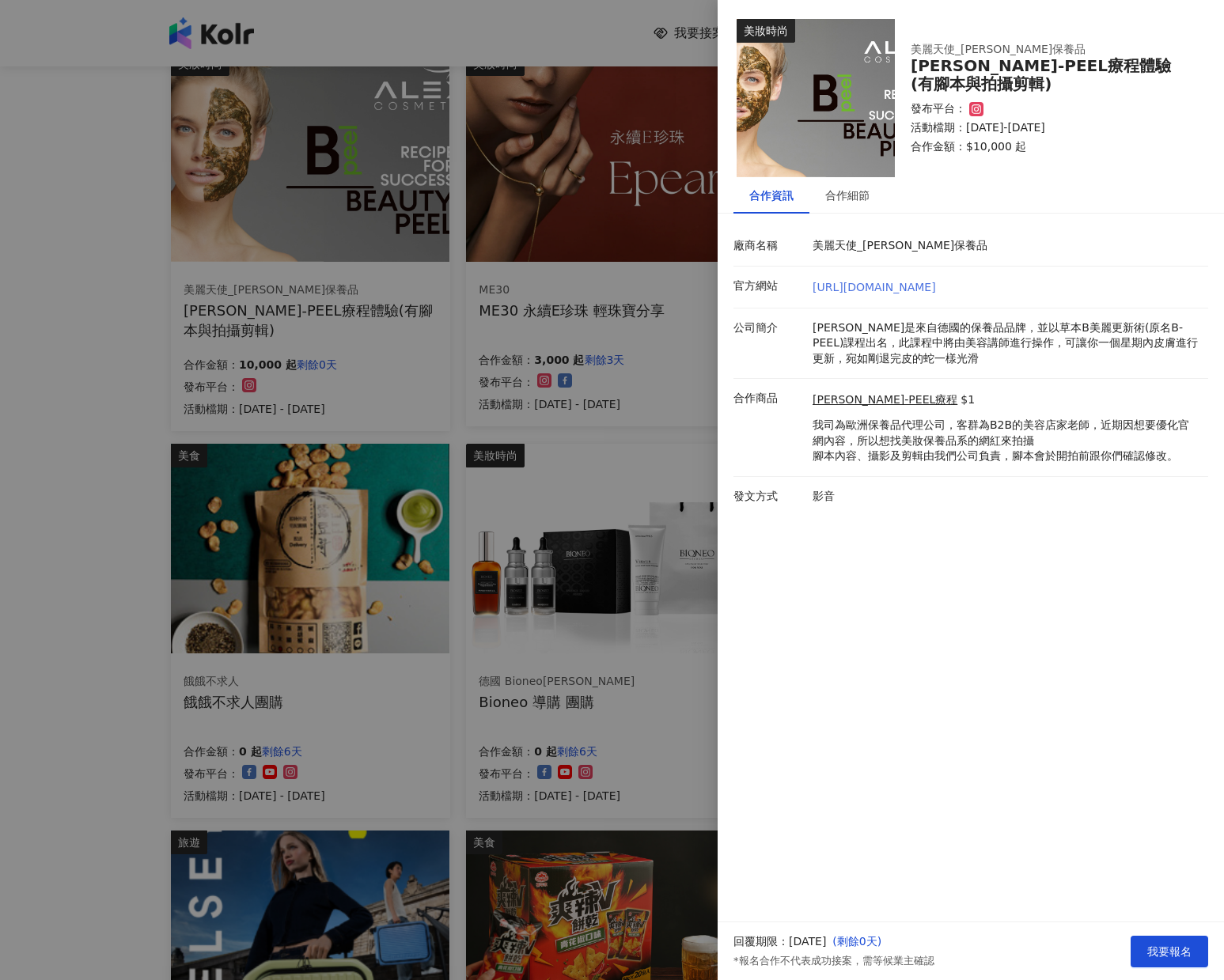
click at [936, 283] on link "https://brand.beautyangel-tw.com/news-item.php?id=26" at bounding box center [874, 286] width 123 height 13
drag, startPoint x: 1022, startPoint y: 68, endPoint x: 1006, endPoint y: 77, distance: 18.4
click at [1006, 77] on div "ALEX B-PEEL療程體驗(有腳本與拍攝剪輯)" at bounding box center [1050, 75] width 279 height 37
click at [996, 78] on div "ALEX B-PEEL療程體驗(有腳本與拍攝剪輯)" at bounding box center [1050, 75] width 279 height 37
click at [851, 394] on link "ALEX B-PEEL療程" at bounding box center [885, 400] width 144 height 16
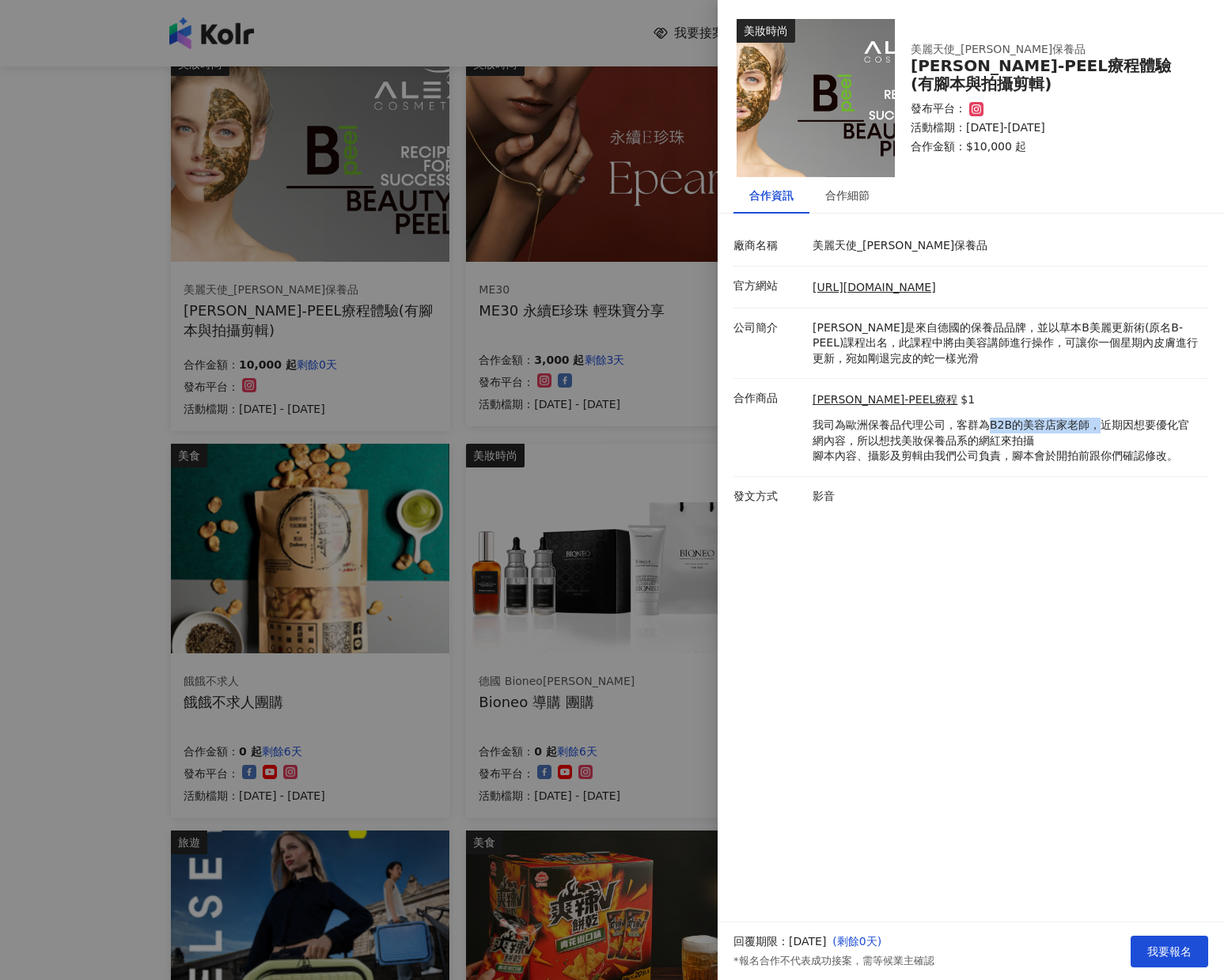
drag, startPoint x: 990, startPoint y: 424, endPoint x: 1103, endPoint y: 427, distance: 113.0
click at [1103, 427] on p "我司為歐洲保養品代理公司，客群為B2B的美容店家老師，近期因想要優化官網內容，所以想找美妝保養品系的網紅來拍攝 腳本內容、攝影及剪輯由我們公司負責，腳本會於開…" at bounding box center [1006, 440] width 388 height 47
drag, startPoint x: 816, startPoint y: 443, endPoint x: 1057, endPoint y: 440, distance: 241.0
click at [1057, 440] on p "我司為歐洲保養品代理公司，客群為B2B的美容店家老師，近期因想要優化官網內容，所以想找美妝保養品系的網紅來拍攝 腳本內容、攝影及剪輯由我們公司負責，腳本會於開…" at bounding box center [1006, 440] width 388 height 47
click at [869, 459] on p "我司為歐洲保養品代理公司，客群為B2B的美容店家老師，近期因想要優化官網內容，所以想找美妝保養品系的網紅來拍攝 腳本內容、攝影及剪輯由我們公司負責，腳本會於開…" at bounding box center [1006, 440] width 388 height 47
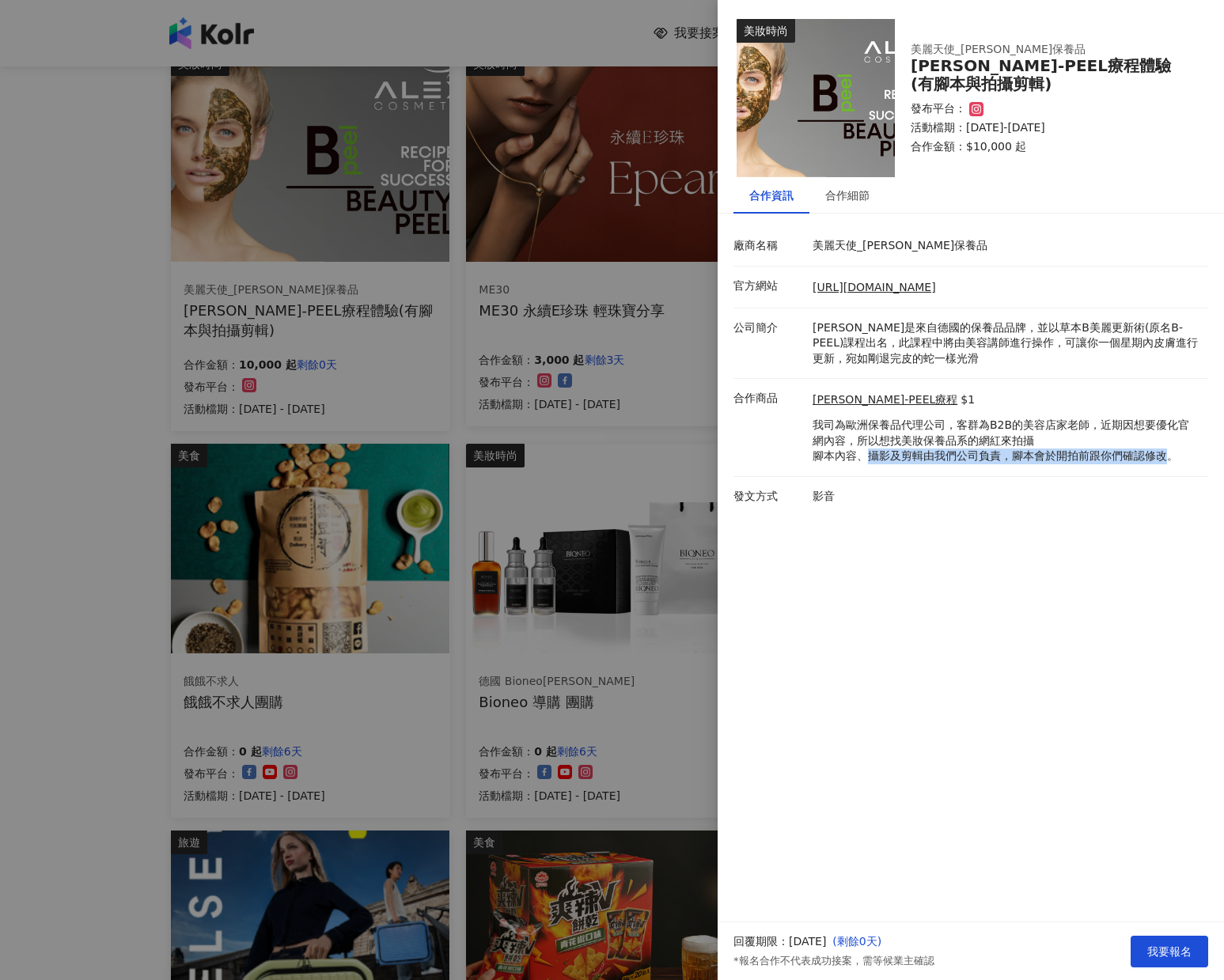
drag, startPoint x: 870, startPoint y: 458, endPoint x: 1155, endPoint y: 459, distance: 285.0
click at [1155, 459] on p "我司為歐洲保養品代理公司，客群為B2B的美容店家老師，近期因想要優化官網內容，所以想找美妝保養品系的網紅來拍攝 腳本內容、攝影及剪輯由我們公司負責，腳本會於開…" at bounding box center [1006, 440] width 388 height 47
click at [1168, 454] on p "我司為歐洲保養品代理公司，客群為B2B的美容店家老師，近期因想要優化官網內容，所以想找美妝保養品系的網紅來拍攝 腳本內容、攝影及剪輯由我們公司負責，腳本會於開…" at bounding box center [1006, 440] width 388 height 47
click at [976, 108] on icon at bounding box center [977, 110] width 3 height 3
click at [955, 164] on div "美麗天使_ALEX保養品 ALEX B-PEEL療程體驗(有腳本與拍攝剪輯) 發布平台： 活動檔期：2025/9/15-2025/9/30 合作金額： $10…" at bounding box center [1050, 98] width 310 height 144
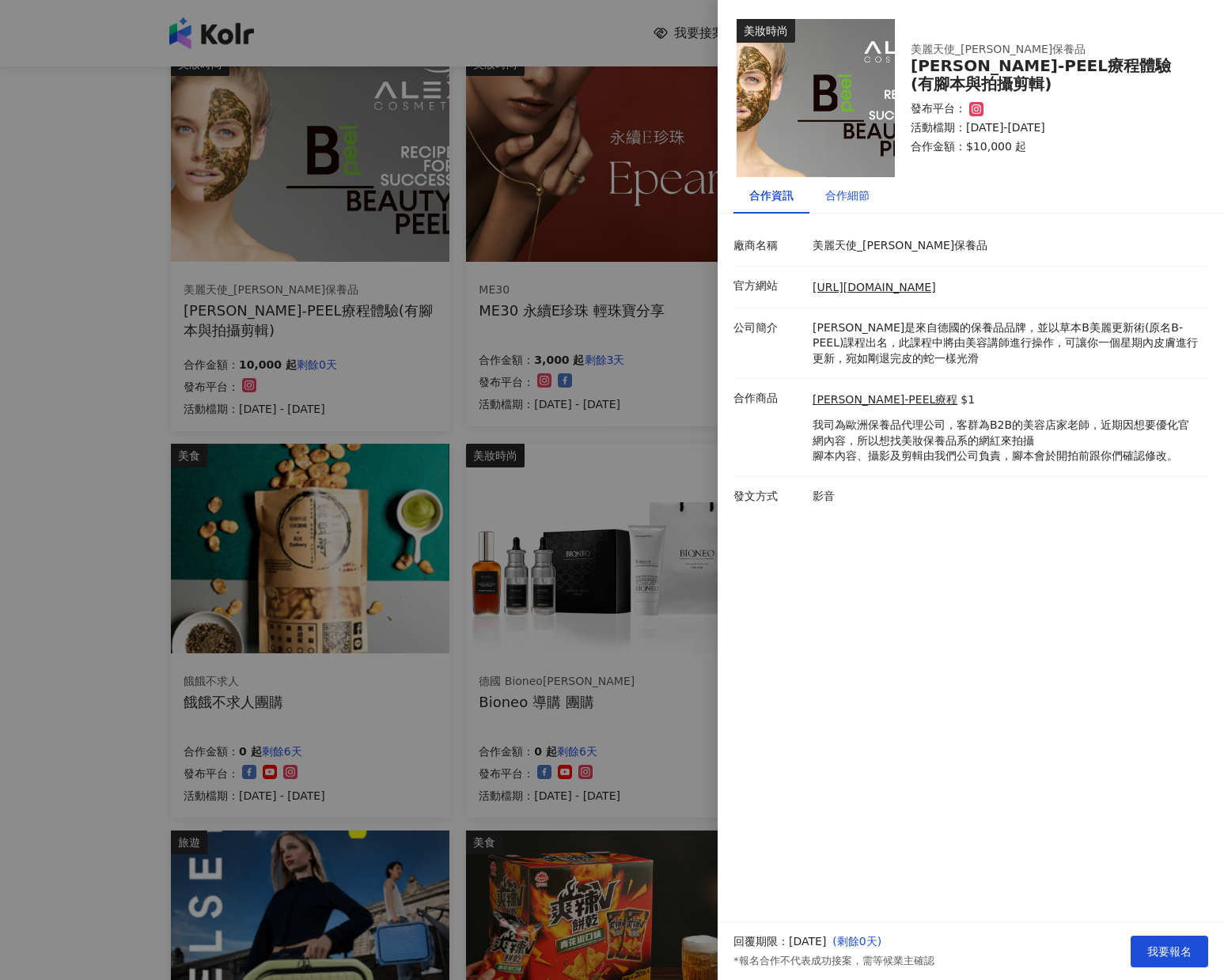
click at [863, 192] on div "合作細節" at bounding box center [847, 195] width 44 height 17
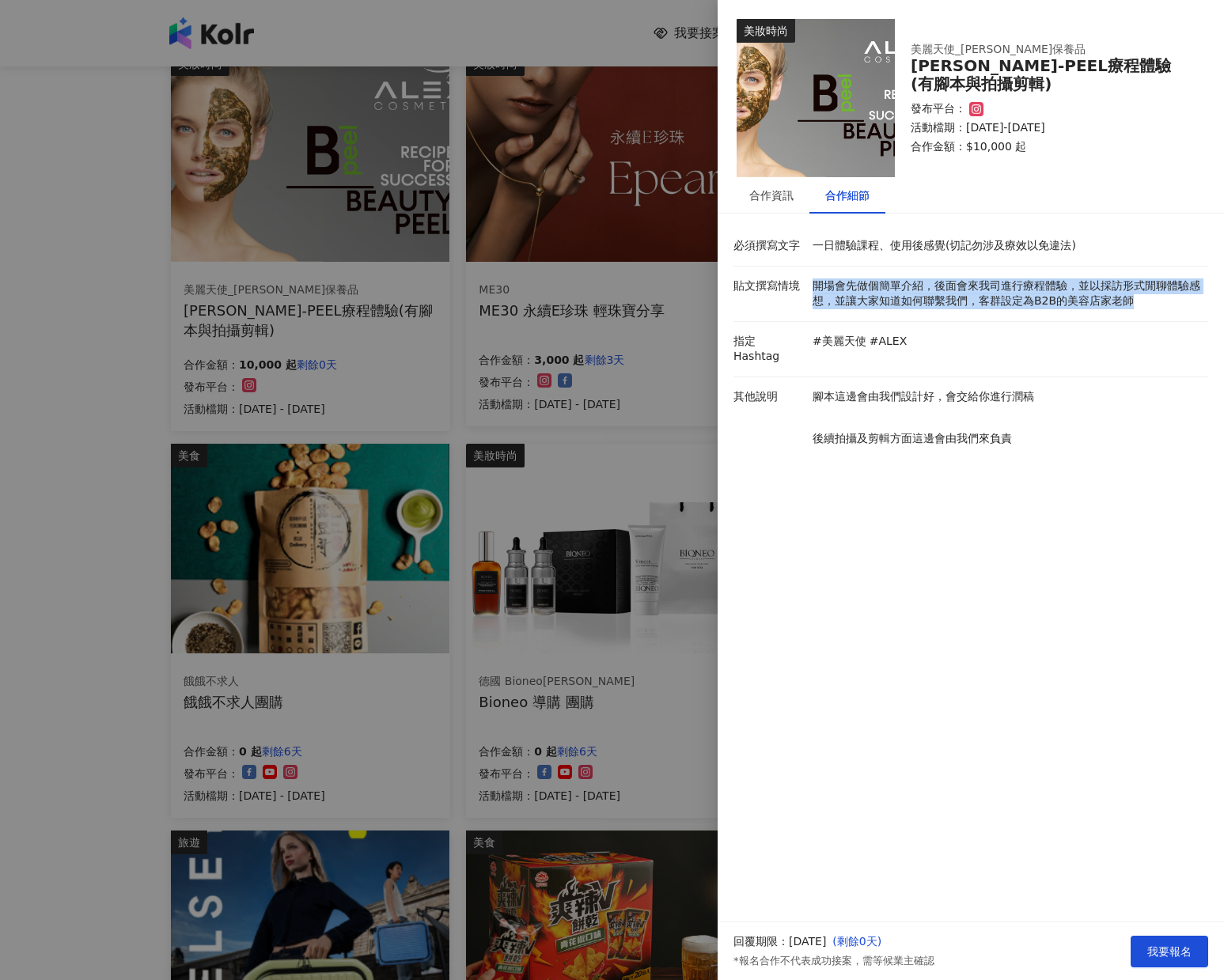
drag, startPoint x: 814, startPoint y: 285, endPoint x: 1136, endPoint y: 309, distance: 322.9
click at [1136, 309] on li "貼文撰寫情境 開場會先做個簡單介紹，後面會來我司進行療程體驗，並以採訪形式閒聊體驗感想，並讓大家知道如何聯繫我們，客群設定為B2B的美容店家老師" at bounding box center [971, 294] width 474 height 55
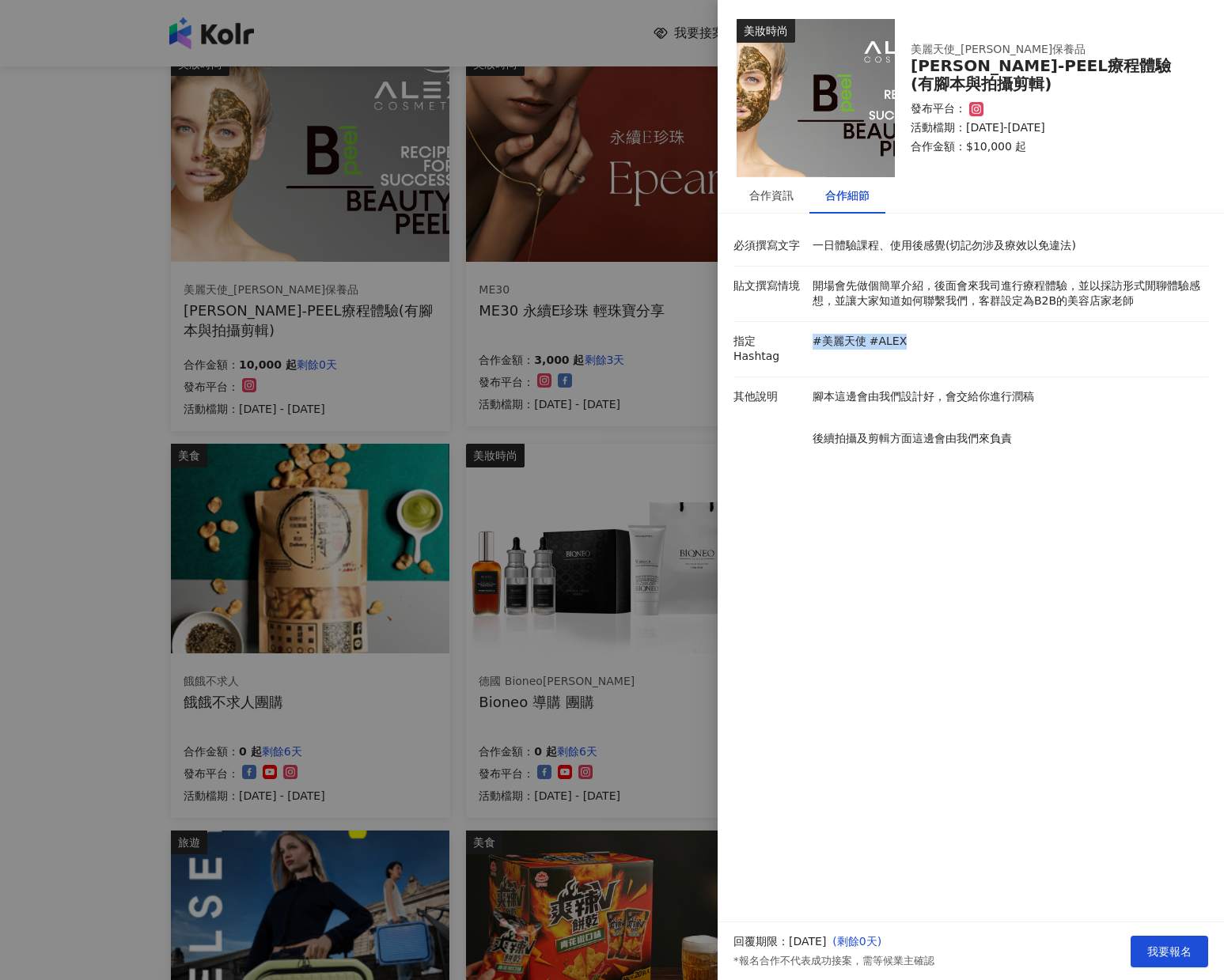
drag, startPoint x: 813, startPoint y: 340, endPoint x: 918, endPoint y: 341, distance: 105.0
click at [918, 341] on p "#美麗天使 #ALEX" at bounding box center [1006, 342] width 388 height 16
copy div "#美麗天使 #ALEX"
click at [1016, 431] on p "後續拍攝及剪輯方面這邊會由我們來負責" at bounding box center [1006, 439] width 388 height 16
drag, startPoint x: 1055, startPoint y: 767, endPoint x: 1050, endPoint y: 721, distance: 46.3
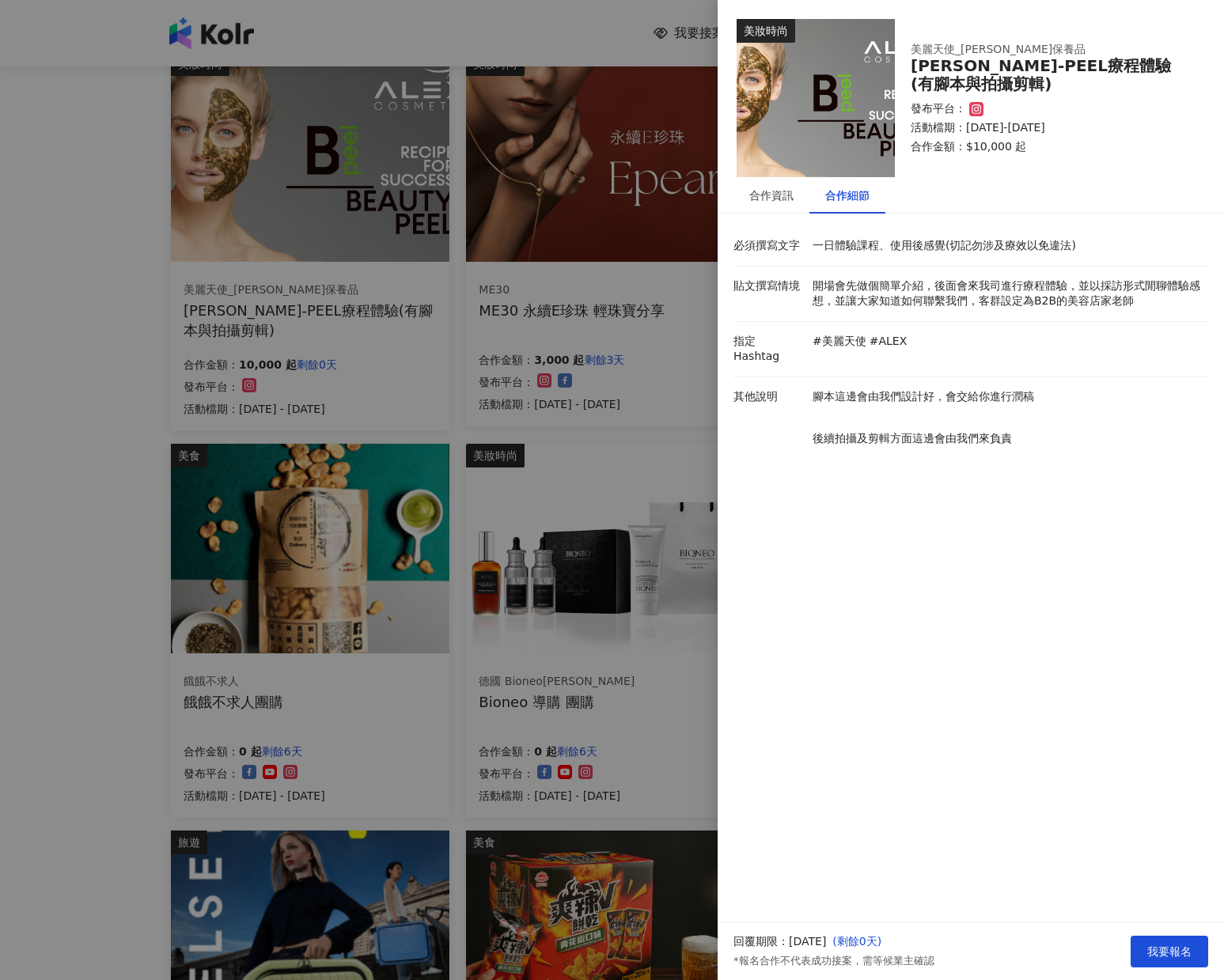
click at [1055, 765] on div "美妝時尚 美麗天使_ALEX保養品 ALEX B-PEEL療程體驗(有腳本與拍攝剪輯) 發布平台： 活動檔期：2025/9/15-2025/9/30 合作金額…" at bounding box center [971, 461] width 507 height 922
click at [41, 323] on div at bounding box center [612, 490] width 1224 height 980
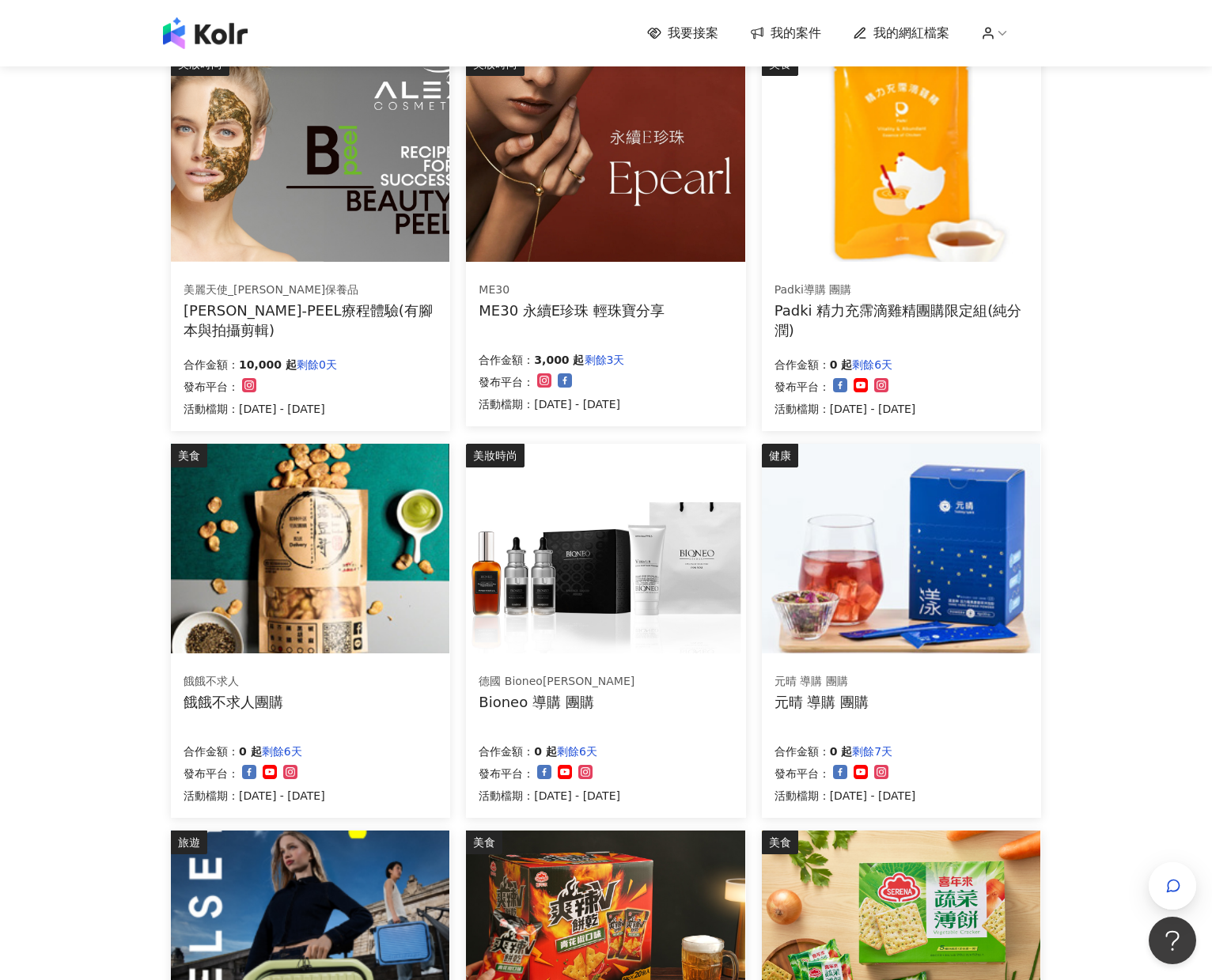
click at [1158, 524] on div "我要接案 我的案件 我的網紅檔案 我要接案 搜尋 排序： 日期新到舊 篩選： 案件類型 發布平台 案件價格範圍 活動檔期 清除 套用 美妝時尚 美麗天使_AL…" at bounding box center [606, 660] width 1212 height 1697
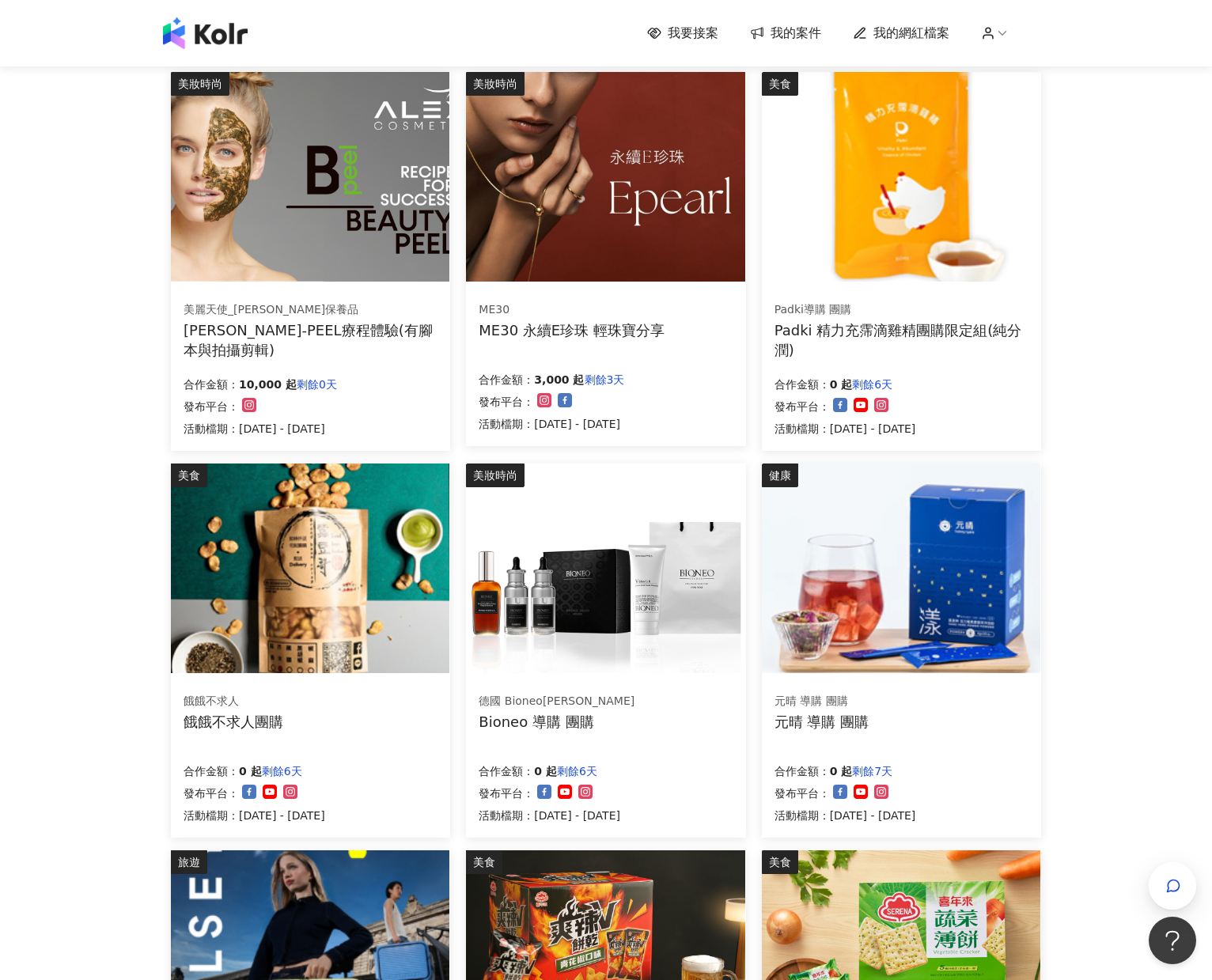
scroll to position [224, 0]
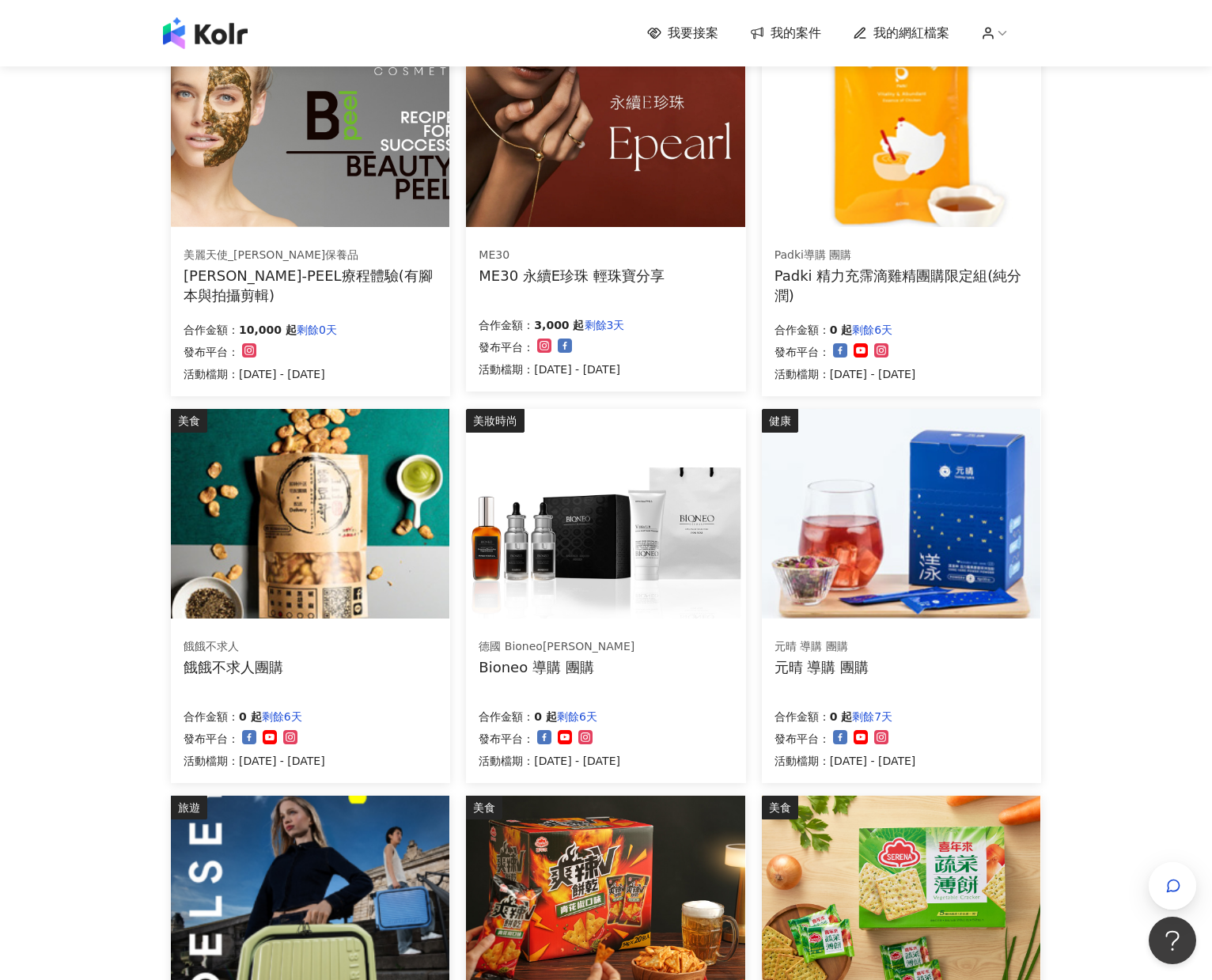
click at [360, 252] on div "美麗天使_ALEX保養品" at bounding box center [310, 255] width 253 height 16
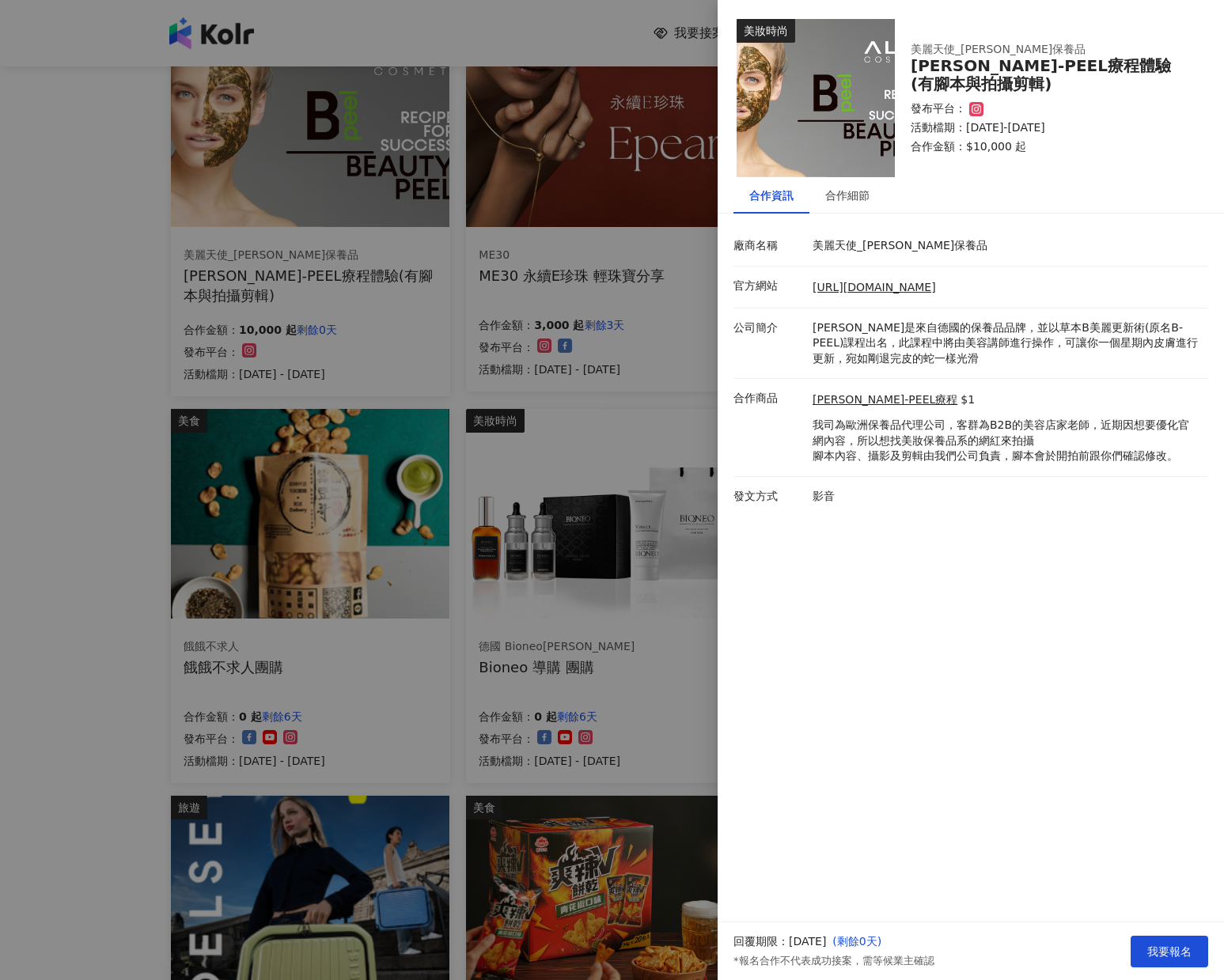
click at [67, 286] on div at bounding box center [612, 490] width 1224 height 980
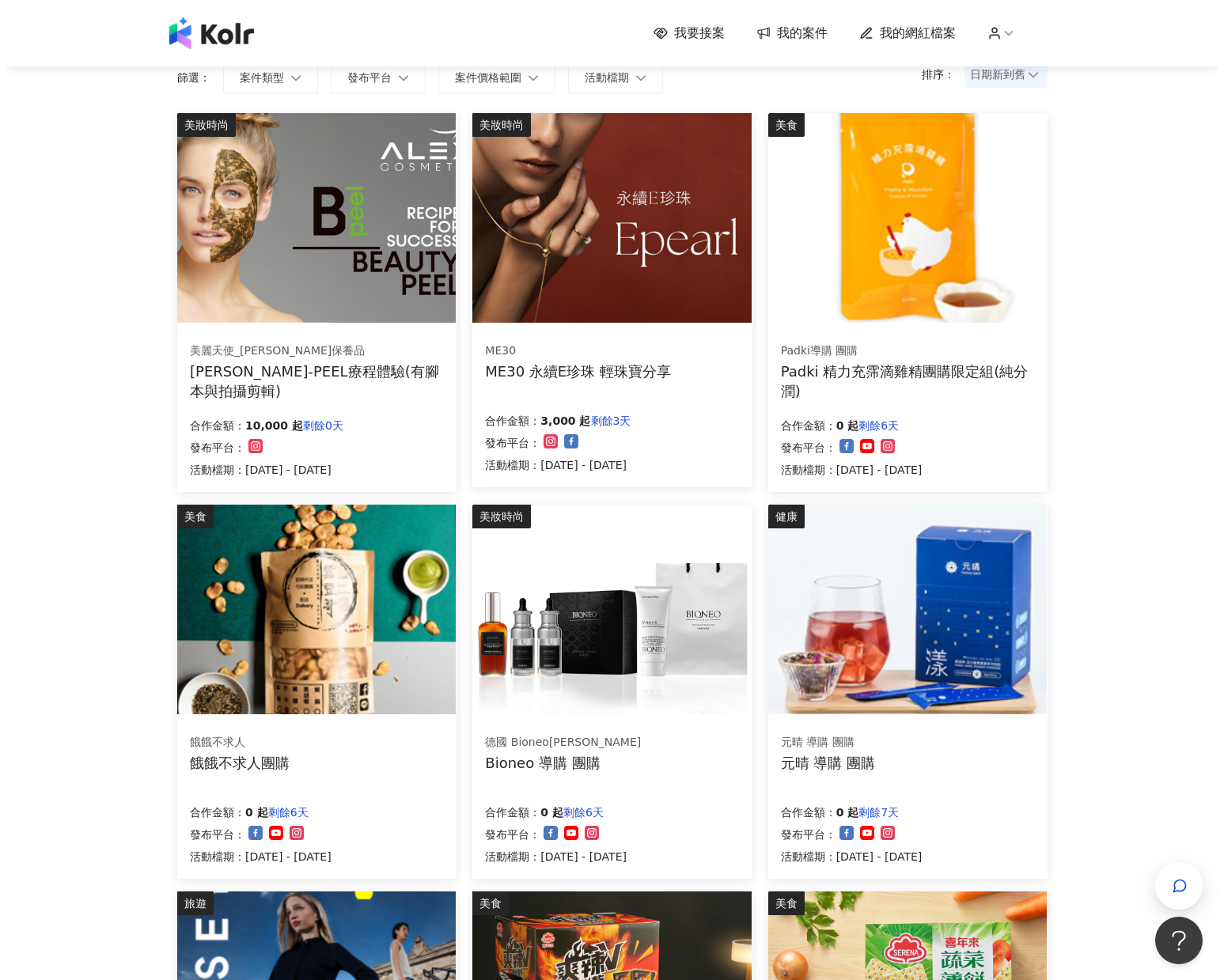
scroll to position [72, 0]
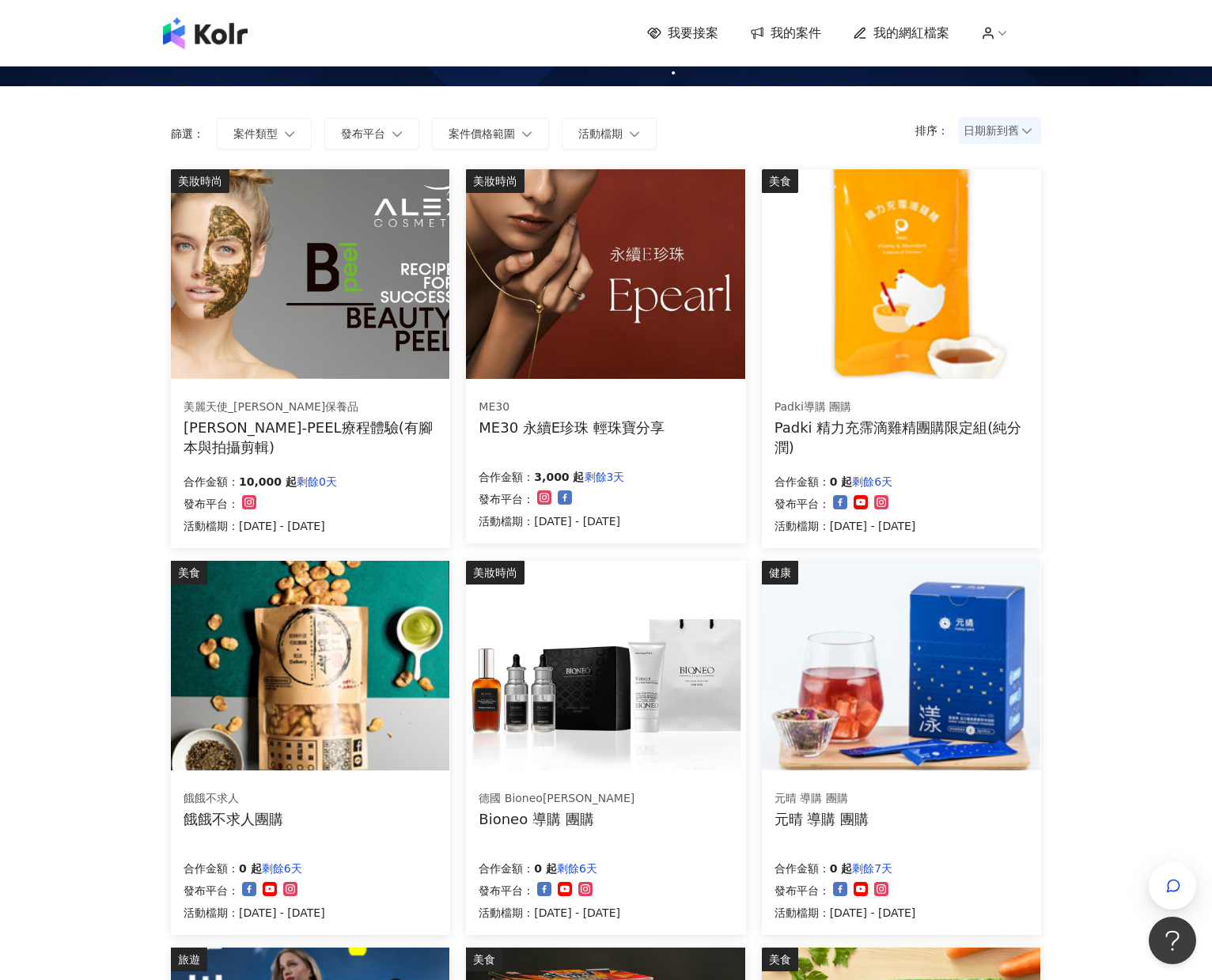
click at [348, 403] on div "美麗天使_ALEX保養品" at bounding box center [310, 407] width 253 height 16
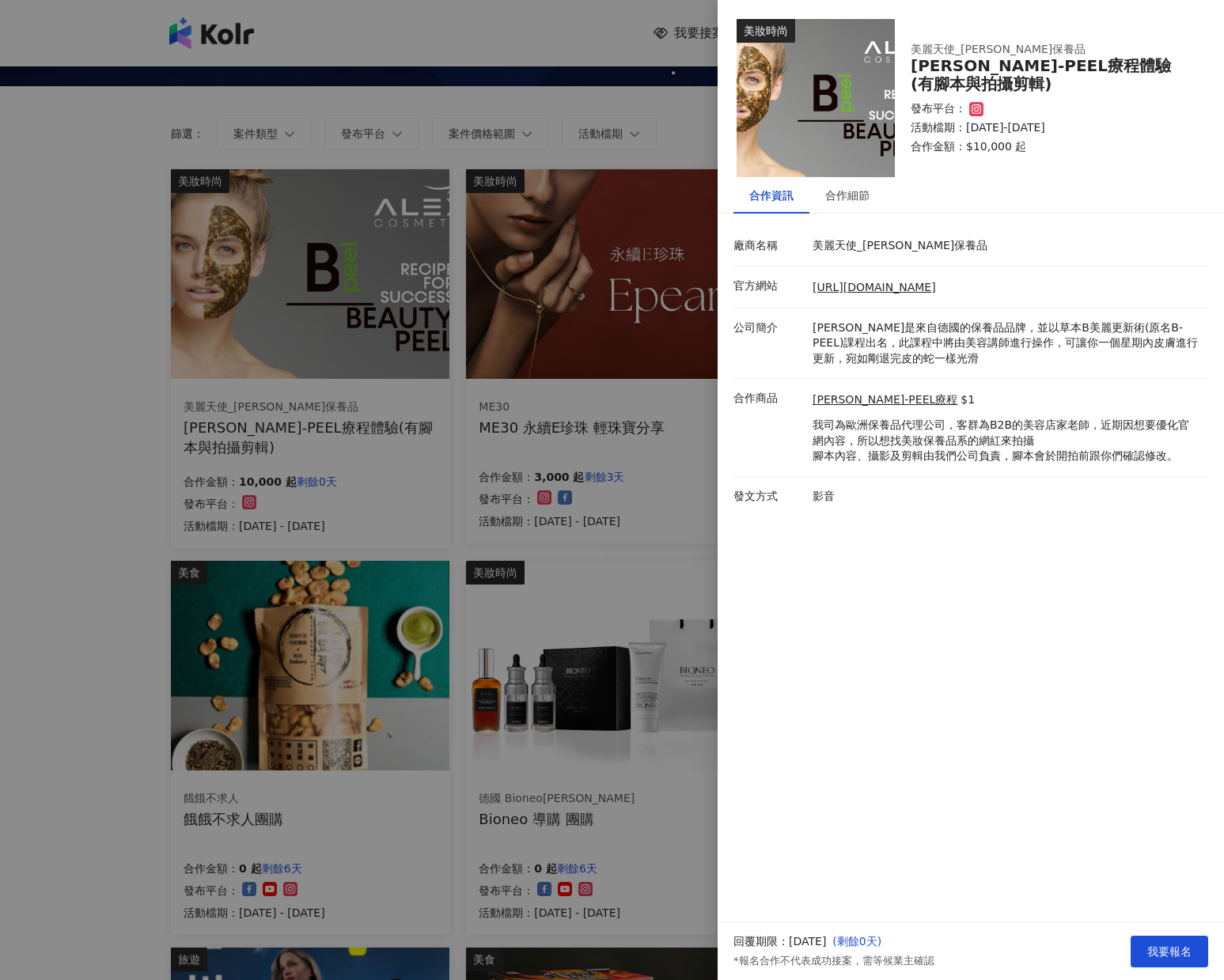
click at [126, 334] on div at bounding box center [612, 490] width 1224 height 980
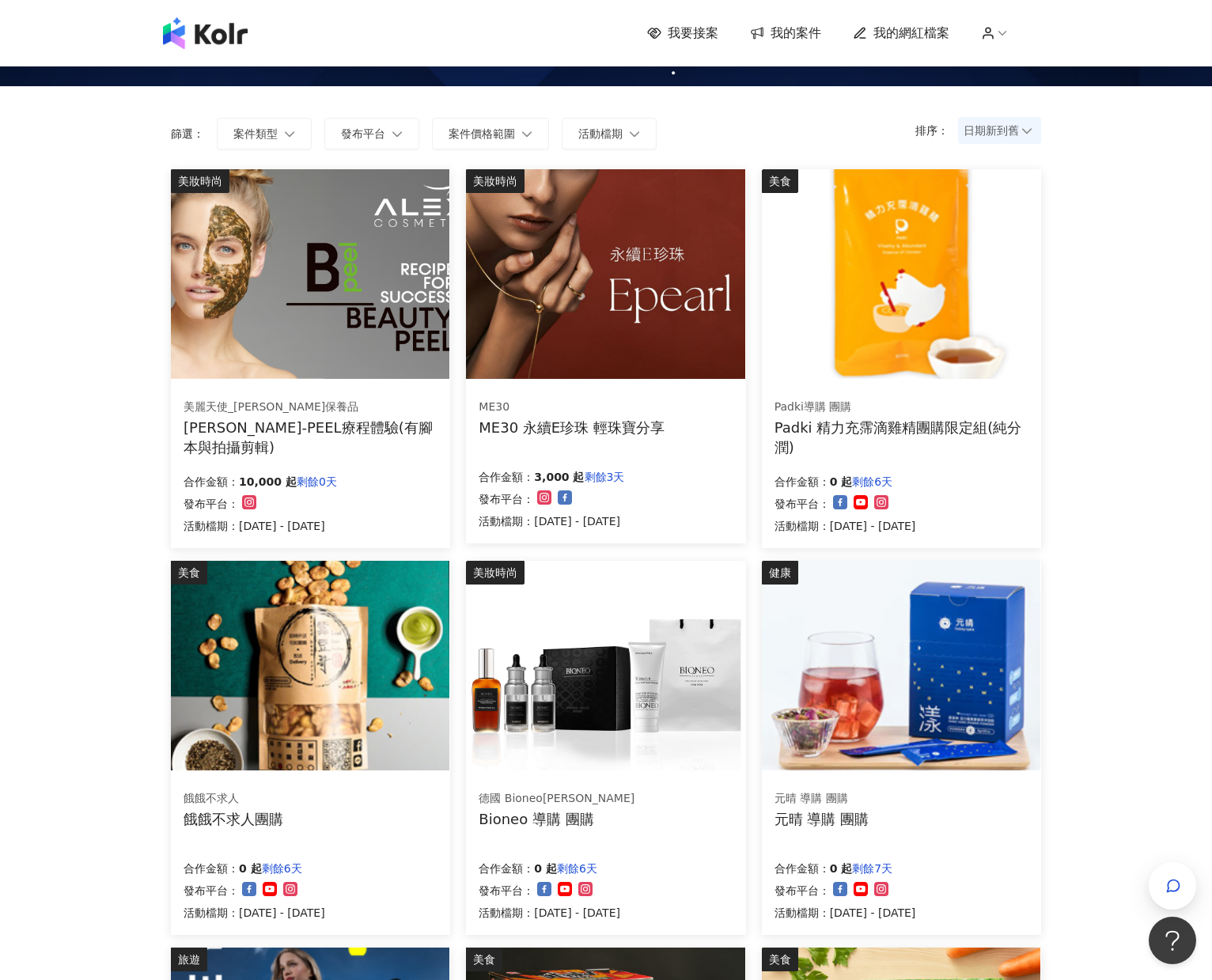
click at [375, 392] on div "美麗天使_ALEX保養品 ALEX B-PEEL療程體驗(有腳本與拍攝剪輯) 合作金額： 10,000 起 剩餘0天 發布平台： 活動檔期：2025/9/15…" at bounding box center [310, 467] width 280 height 163
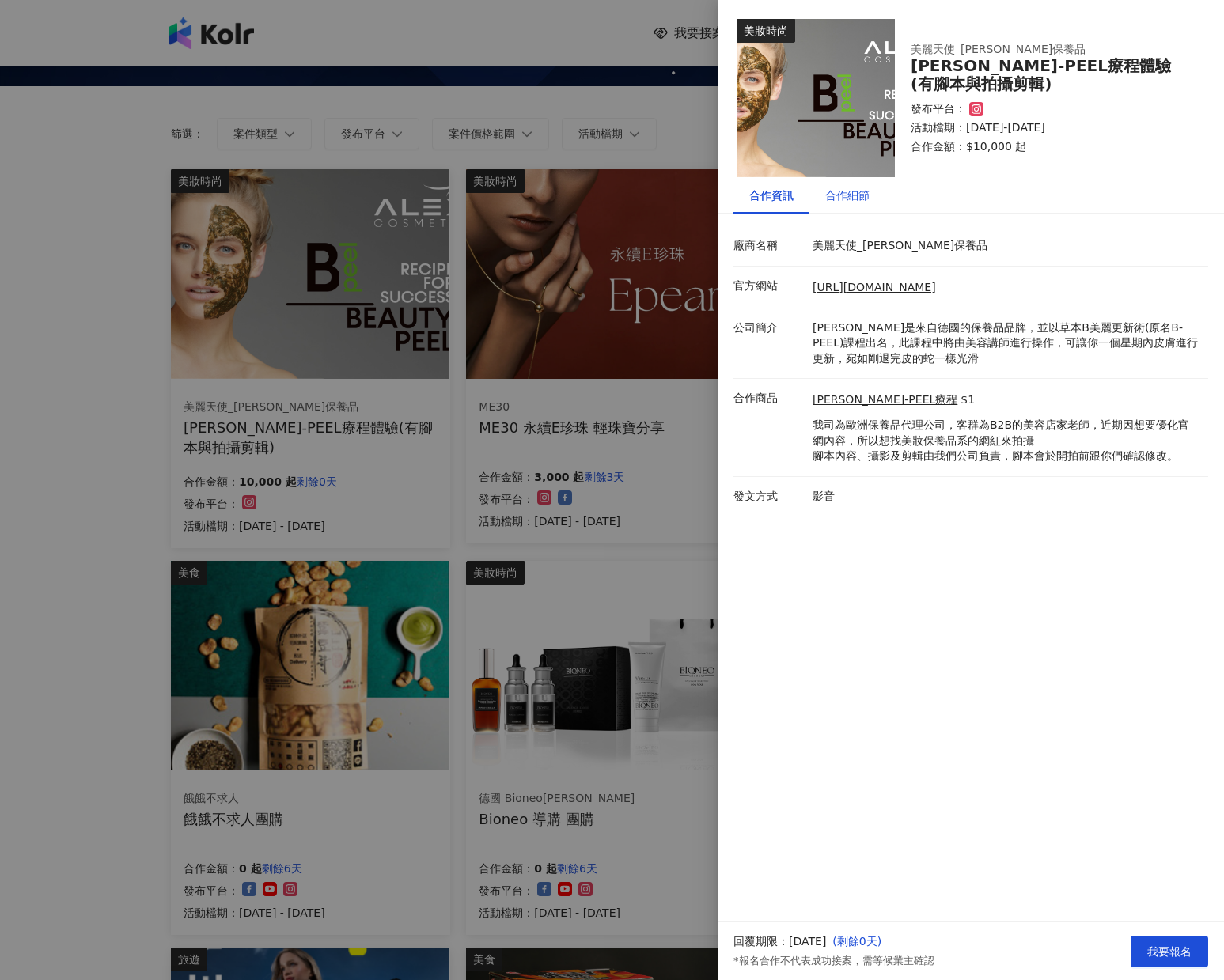
click at [836, 189] on div "合作細節" at bounding box center [847, 195] width 44 height 17
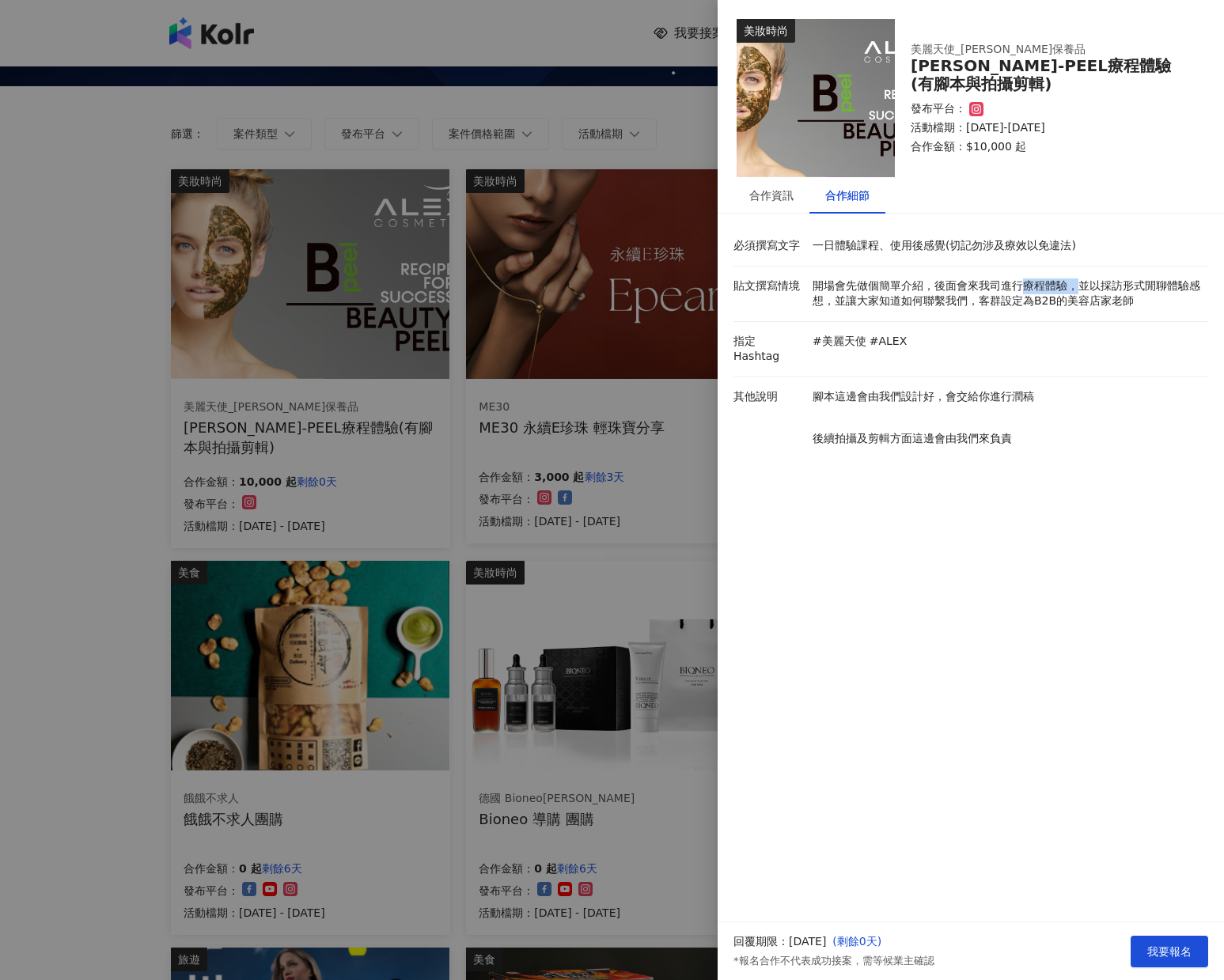
drag, startPoint x: 1022, startPoint y: 286, endPoint x: 1079, endPoint y: 286, distance: 57.0
click at [1079, 286] on p "開場會先做個簡單介紹，後面會來我司進行療程體驗，並以採訪形式閒聊體驗感想，並讓大家知道如何聯繫我們，客群設定為B2B的美容店家老師" at bounding box center [1006, 294] width 388 height 31
click at [781, 199] on div "合作資訊" at bounding box center [771, 195] width 44 height 17
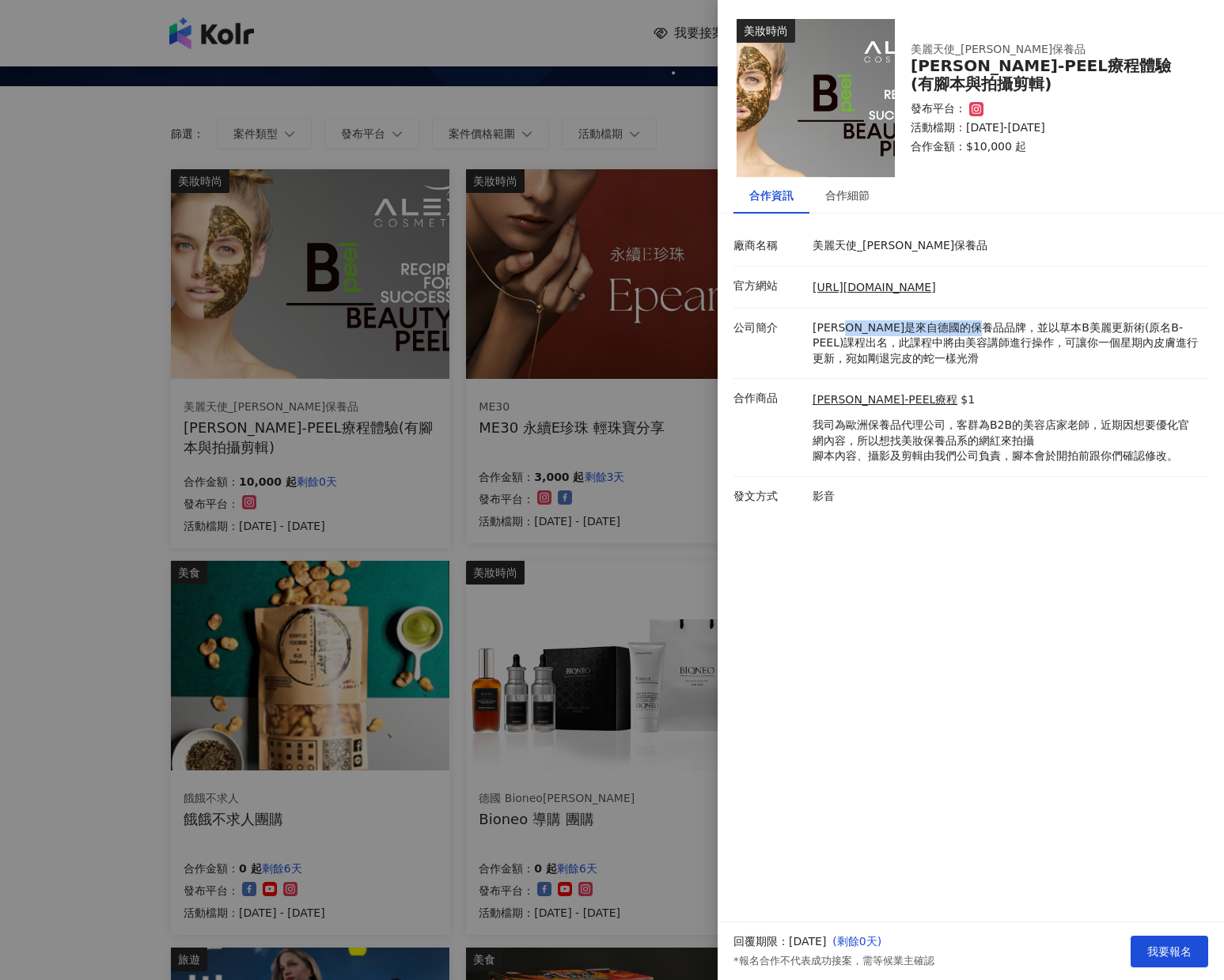
drag, startPoint x: 855, startPoint y: 322, endPoint x: 1020, endPoint y: 330, distance: 165.2
click at [1020, 330] on p "ALEX是來自德國的保養品品牌，並以草本B美麗更新術(原名B-PEEL)課程出名，此課程中將由美容講師進行操作，可讓你一個星期內皮膚進行更新，宛如剛退完皮的蛇…" at bounding box center [1006, 343] width 388 height 47
click at [1043, 326] on p "ALEX是來自德國的保養品品牌，並以草本B美麗更新術(原名B-PEEL)課程出名，此課程中將由美容講師進行操作，可讓你一個星期內皮膚進行更新，宛如剛退完皮的蛇…" at bounding box center [1006, 343] width 388 height 47
drag, startPoint x: 992, startPoint y: 326, endPoint x: 1056, endPoint y: 326, distance: 64.0
click at [1056, 326] on p "ALEX是來自德國的保養品品牌，並以草本B美麗更新術(原名B-PEEL)課程出名，此課程中將由美容講師進行操作，可讓你一個星期內皮膚進行更新，宛如剛退完皮的蛇…" at bounding box center [1006, 343] width 388 height 47
